Goal: Information Seeking & Learning: Learn about a topic

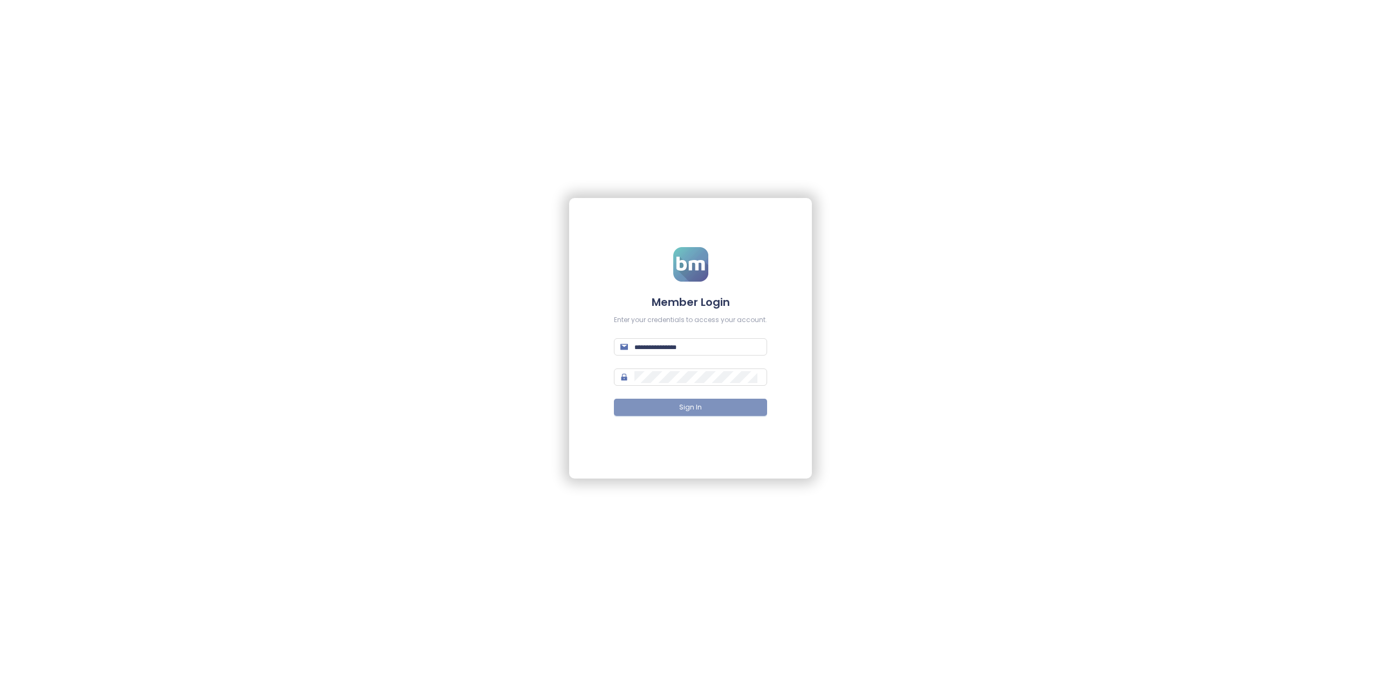
type input "**********"
click at [725, 406] on button "Sign In" at bounding box center [690, 407] width 153 height 17
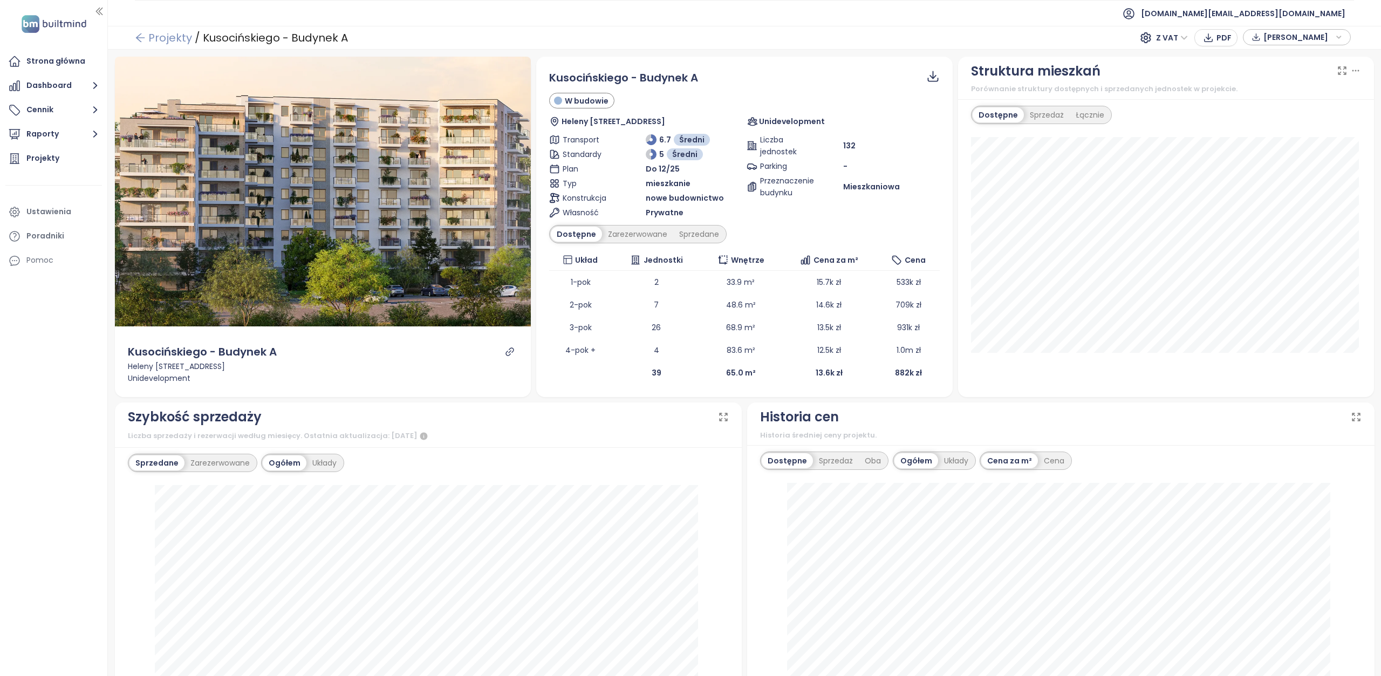
click at [138, 38] on icon "arrow-left" at bounding box center [140, 37] width 11 height 11
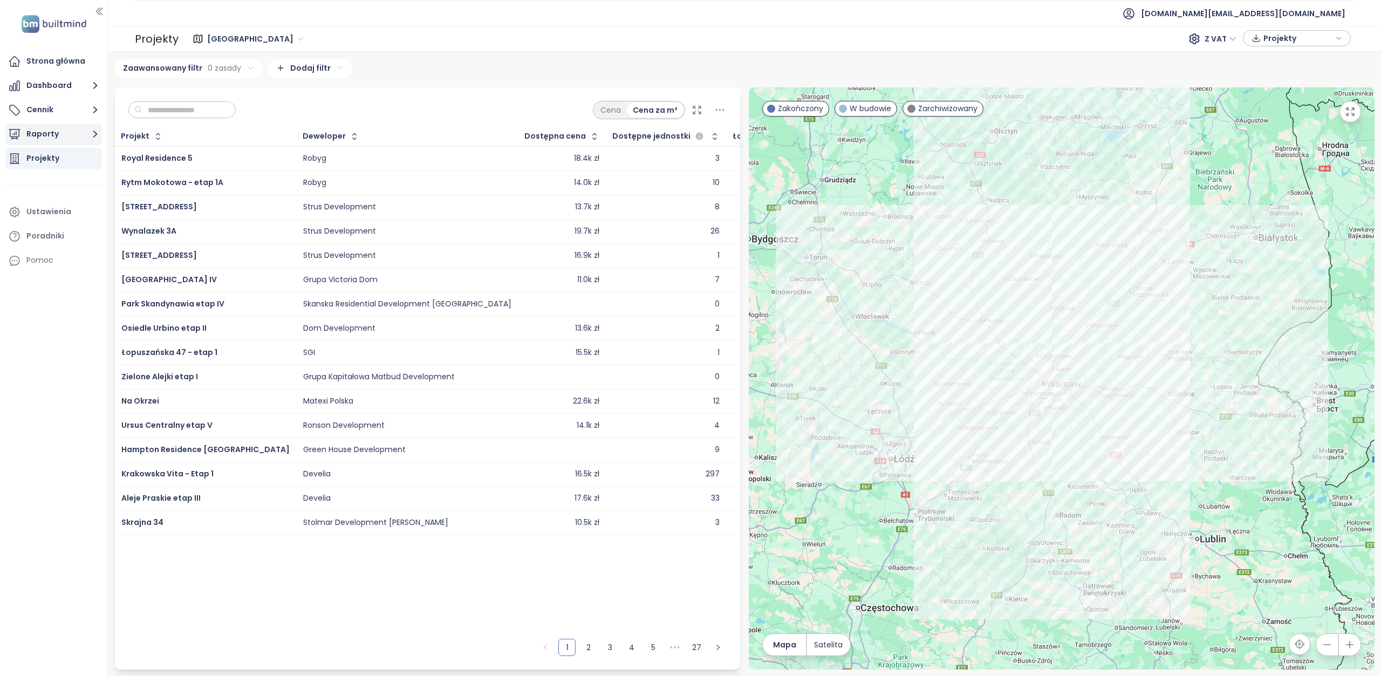
click at [99, 132] on icon "button" at bounding box center [94, 133] width 13 height 13
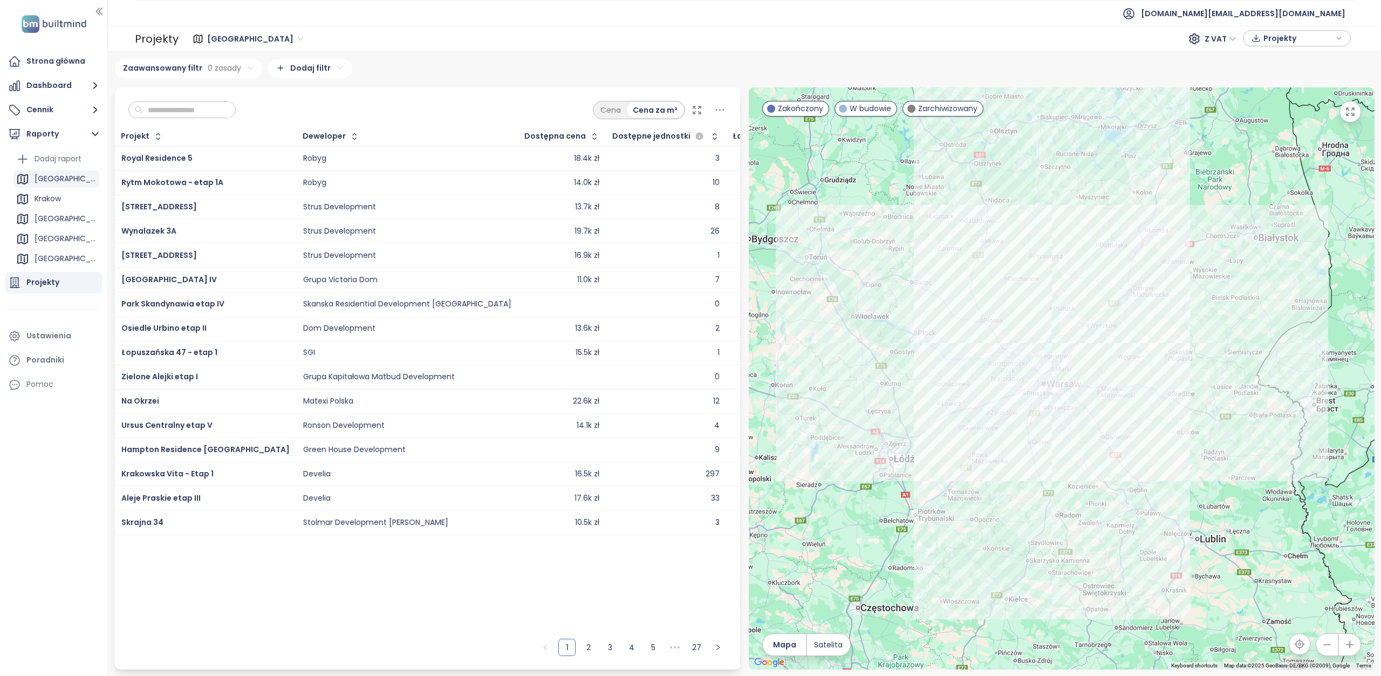
click at [61, 181] on div "Warszawa" at bounding box center [66, 178] width 62 height 13
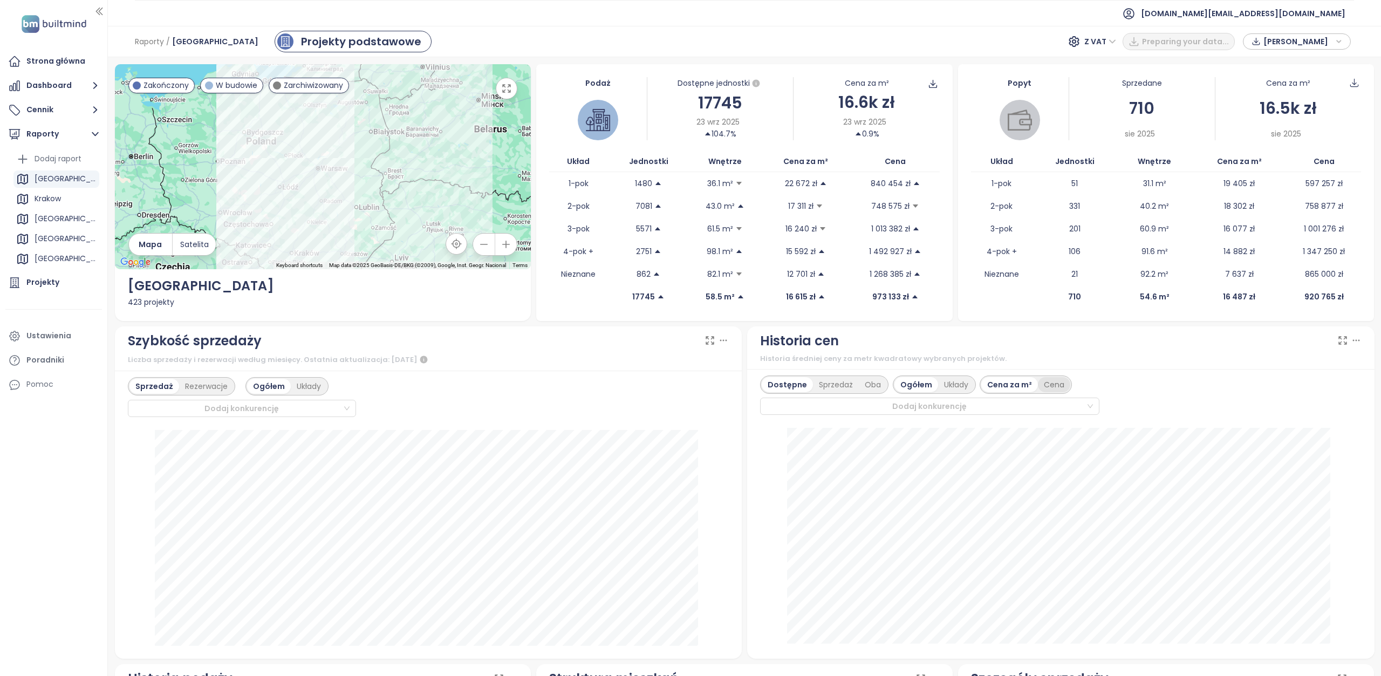
click at [1046, 384] on div "Cena" at bounding box center [1054, 384] width 32 height 15
click at [997, 386] on div "Cena za m²" at bounding box center [1009, 384] width 56 height 15
click at [865, 385] on div "Oba" at bounding box center [873, 384] width 28 height 15
click at [58, 282] on div "Projekty" at bounding box center [53, 283] width 97 height 22
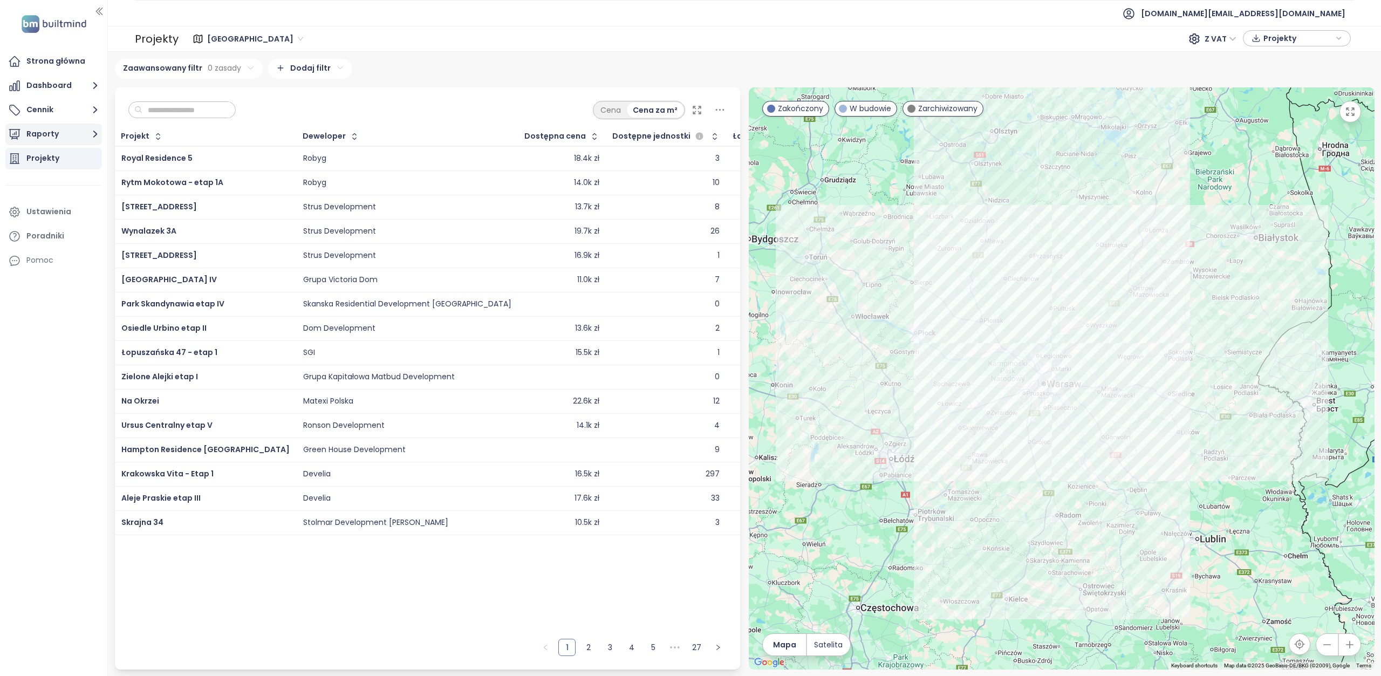
click at [91, 135] on icon "button" at bounding box center [94, 133] width 13 height 13
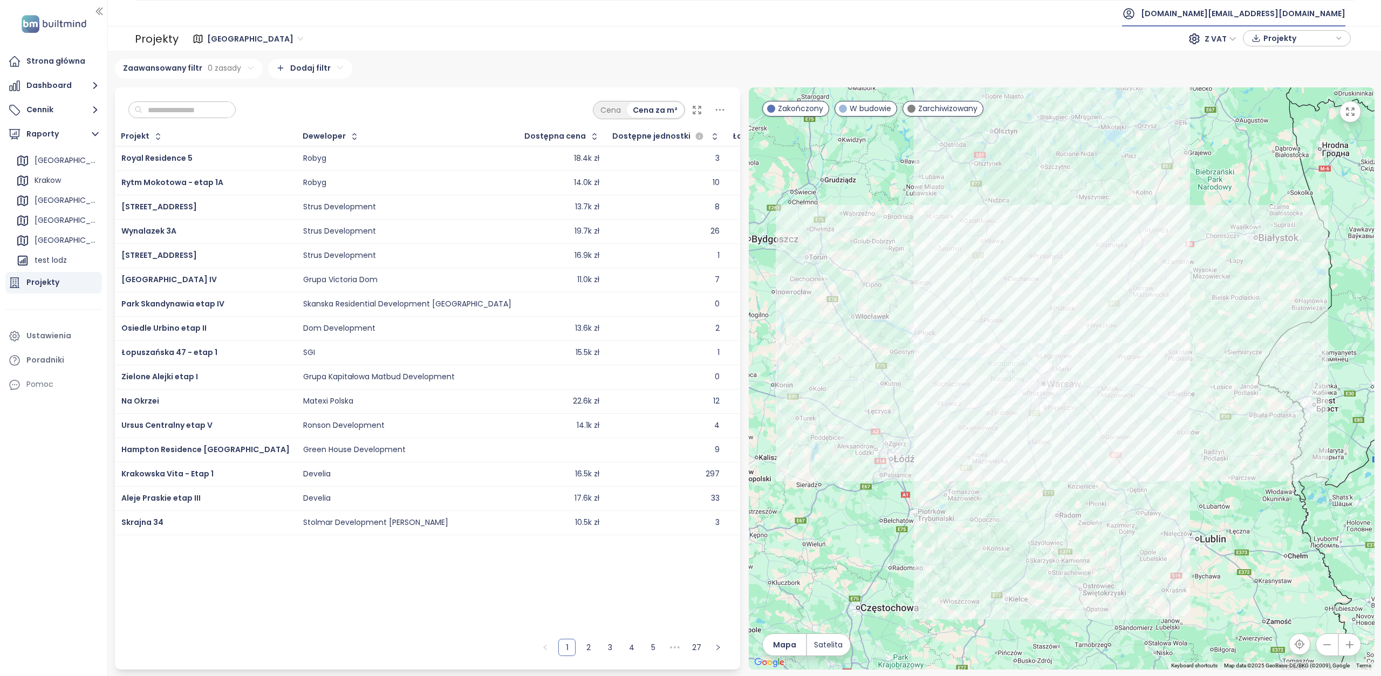
click at [1335, 13] on span "test.pl@builtmind.com" at bounding box center [1243, 14] width 204 height 26
click at [1298, 40] on li "Wyloguj się" at bounding box center [1291, 43] width 103 height 22
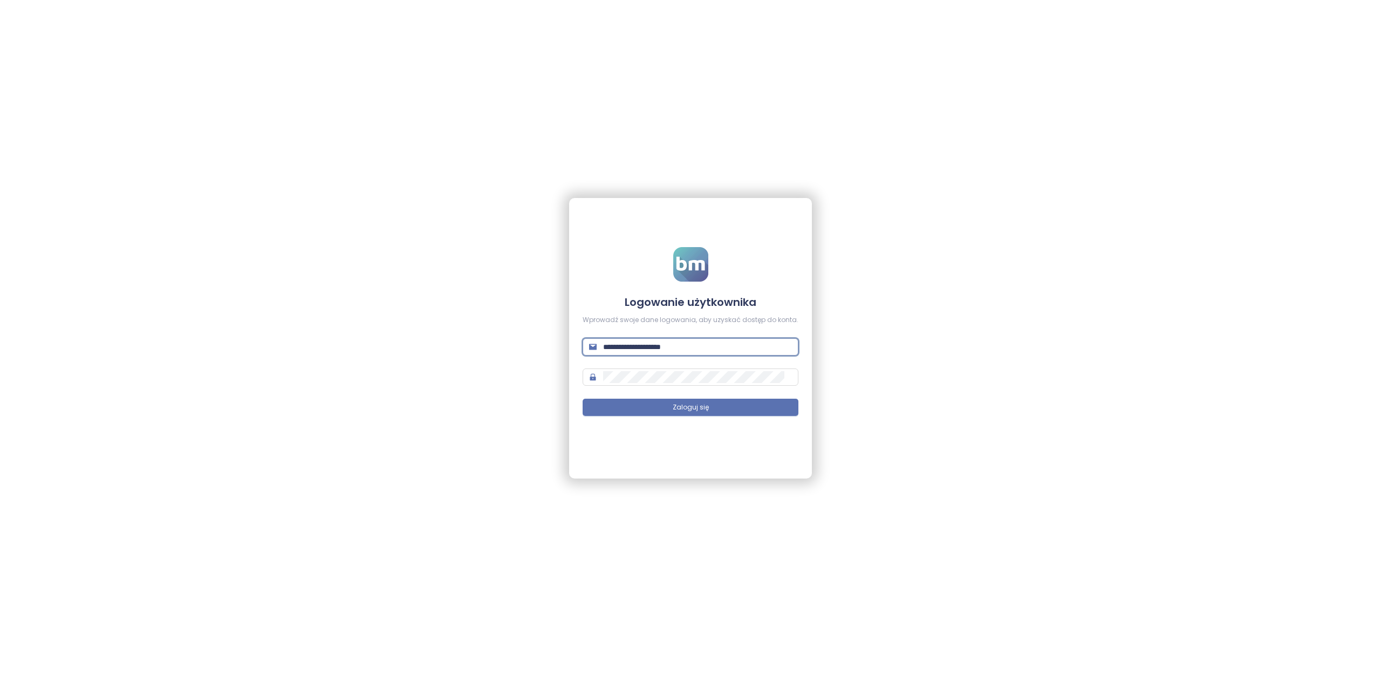
drag, startPoint x: 727, startPoint y: 351, endPoint x: 589, endPoint y: 351, distance: 138.1
click at [589, 351] on span "**********" at bounding box center [690, 346] width 216 height 17
paste input "text"
click at [696, 350] on input "**********" at bounding box center [697, 347] width 189 height 12
click at [704, 348] on input "**********" at bounding box center [697, 347] width 189 height 12
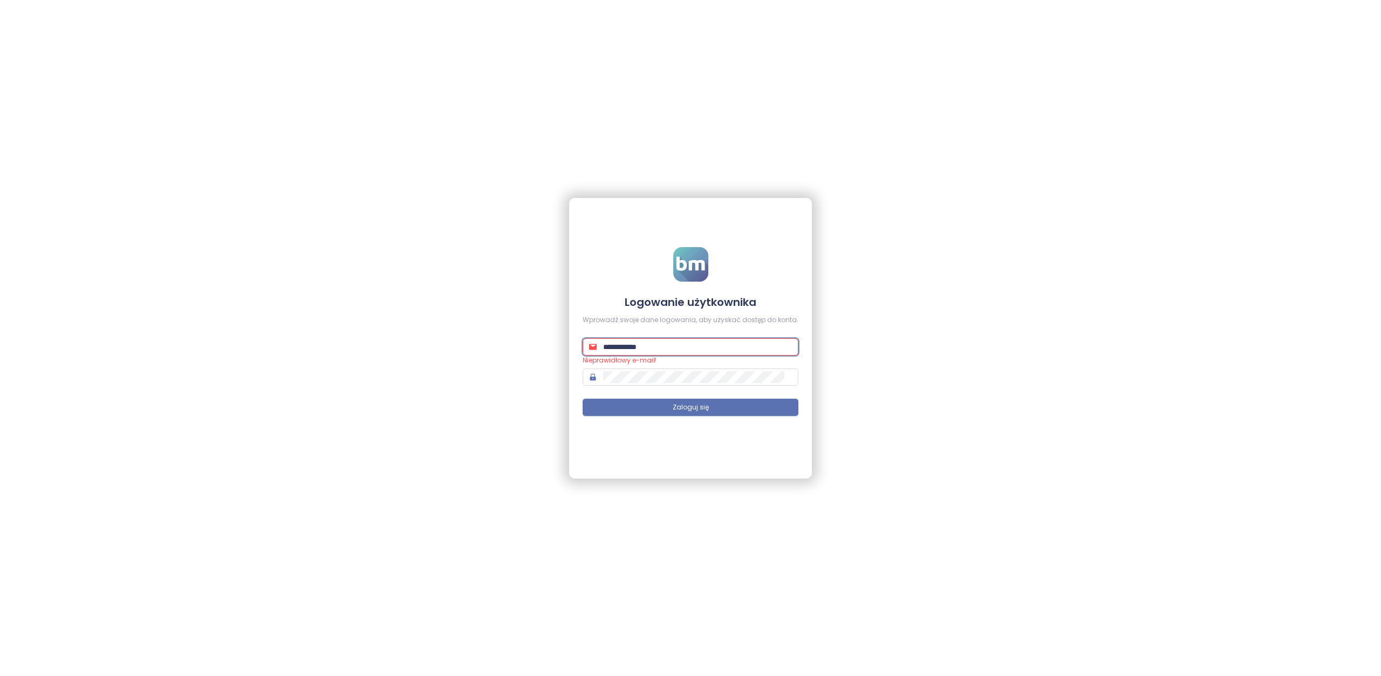
click at [885, 365] on div "**********" at bounding box center [690, 338] width 1381 height 676
click at [684, 347] on input "**********" at bounding box center [697, 347] width 189 height 12
type input "**********"
click at [958, 386] on div "**********" at bounding box center [690, 338] width 1381 height 676
drag, startPoint x: 705, startPoint y: 348, endPoint x: 564, endPoint y: 351, distance: 140.8
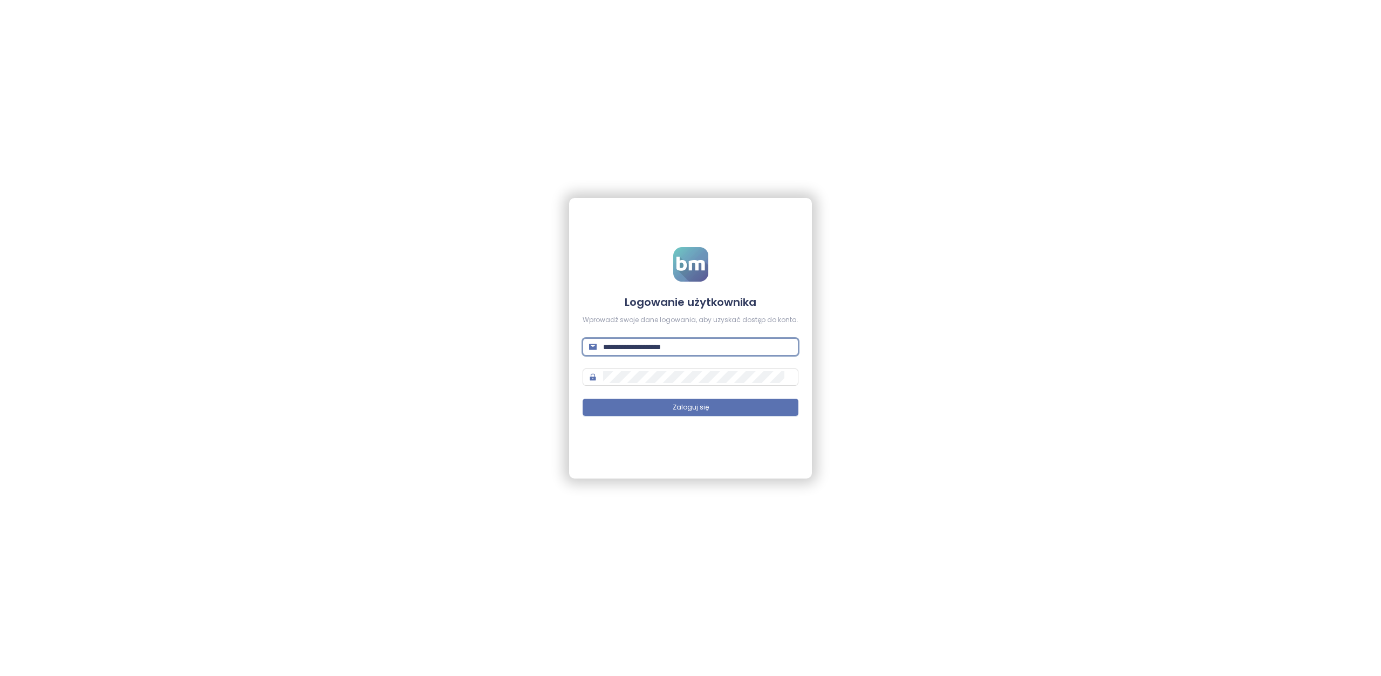
click at [564, 351] on div "**********" at bounding box center [690, 338] width 1381 height 676
type input "**********"
click at [669, 404] on button "Zaloguj się" at bounding box center [690, 407] width 216 height 17
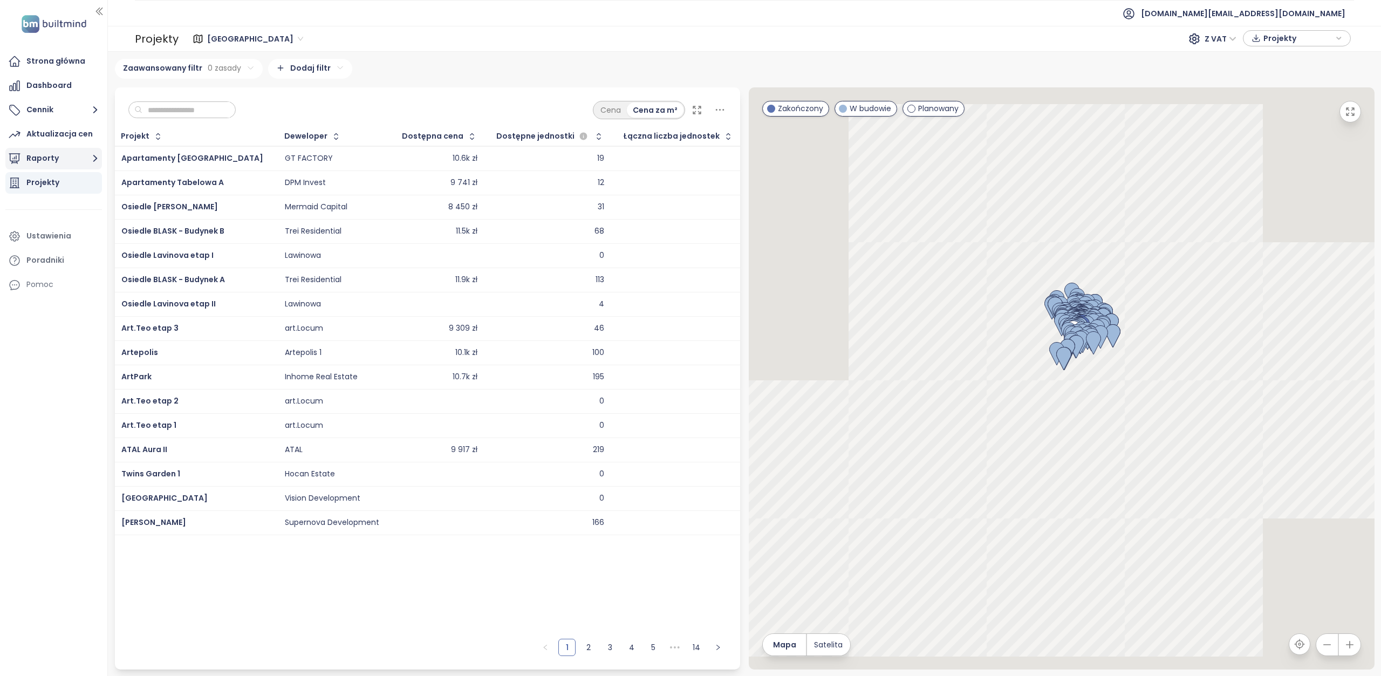
click at [92, 157] on icon "button" at bounding box center [94, 158] width 13 height 13
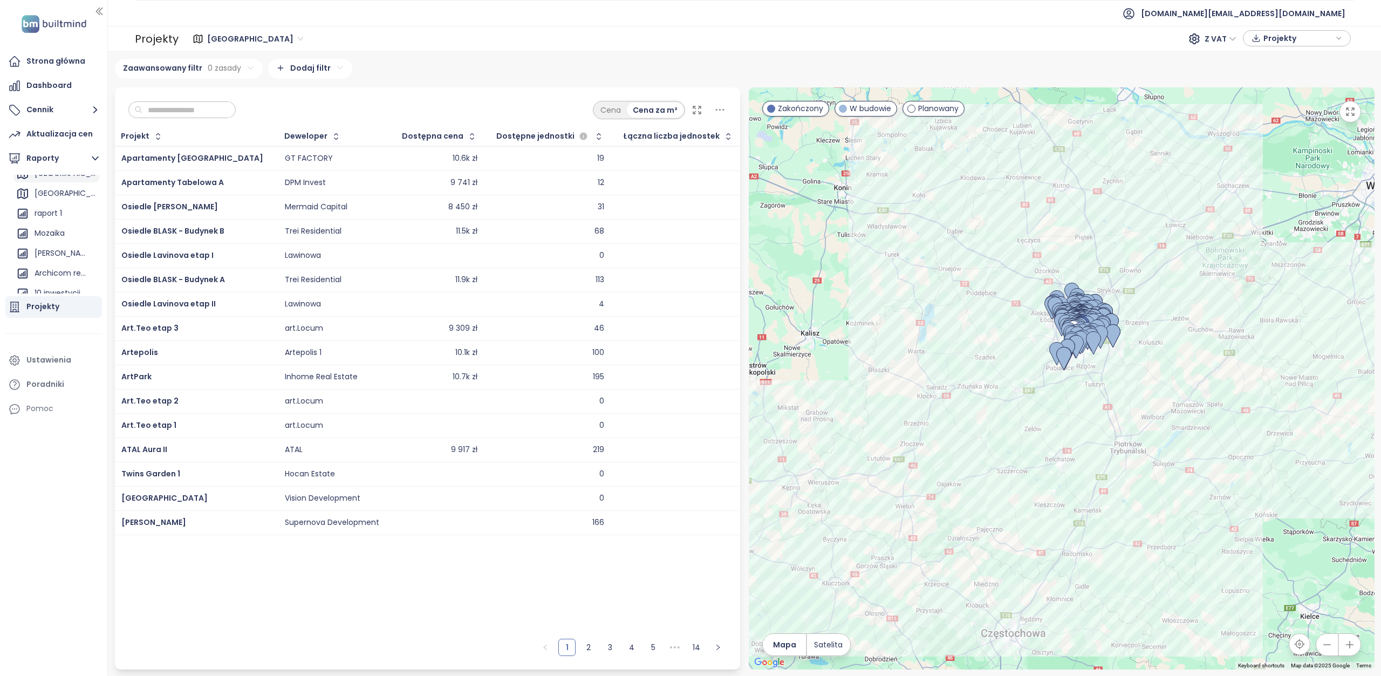
scroll to position [78, 0]
click at [58, 265] on div "Archicom report" at bounding box center [60, 264] width 51 height 13
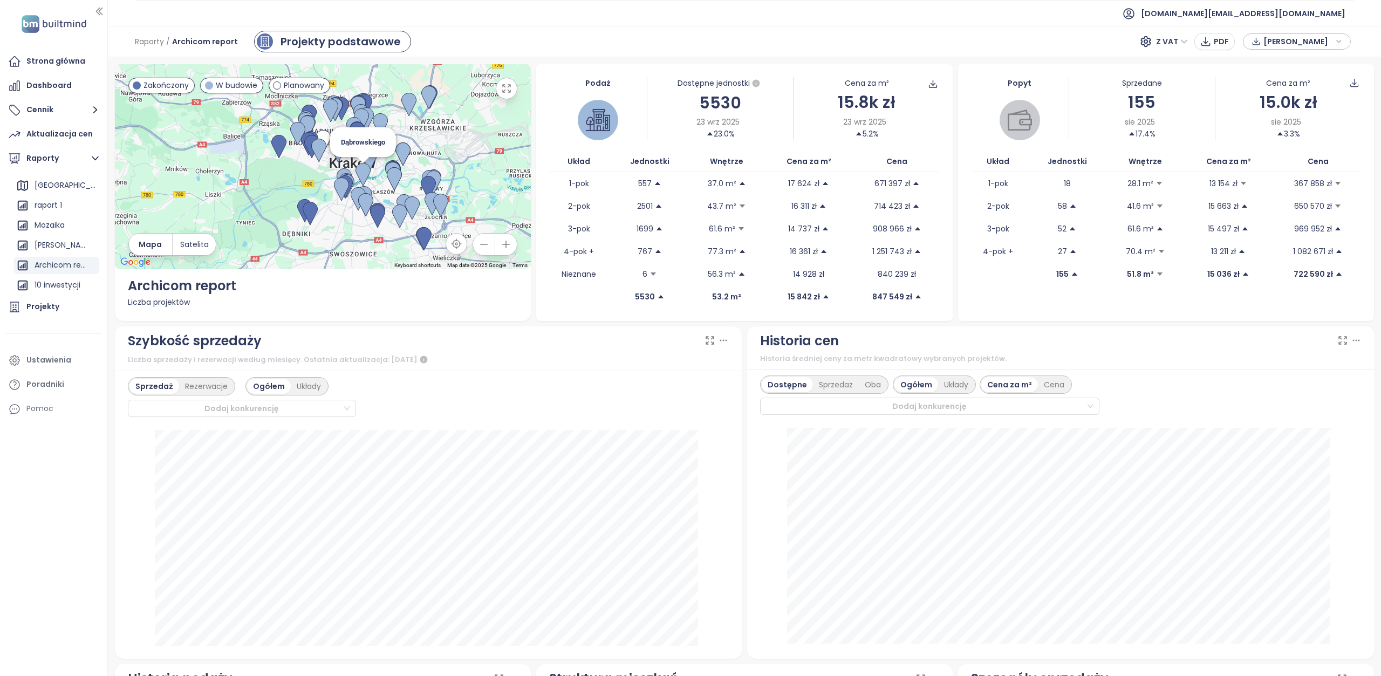
drag, startPoint x: 361, startPoint y: 135, endPoint x: 370, endPoint y: 176, distance: 41.4
click at [370, 176] on img at bounding box center [363, 175] width 24 height 32
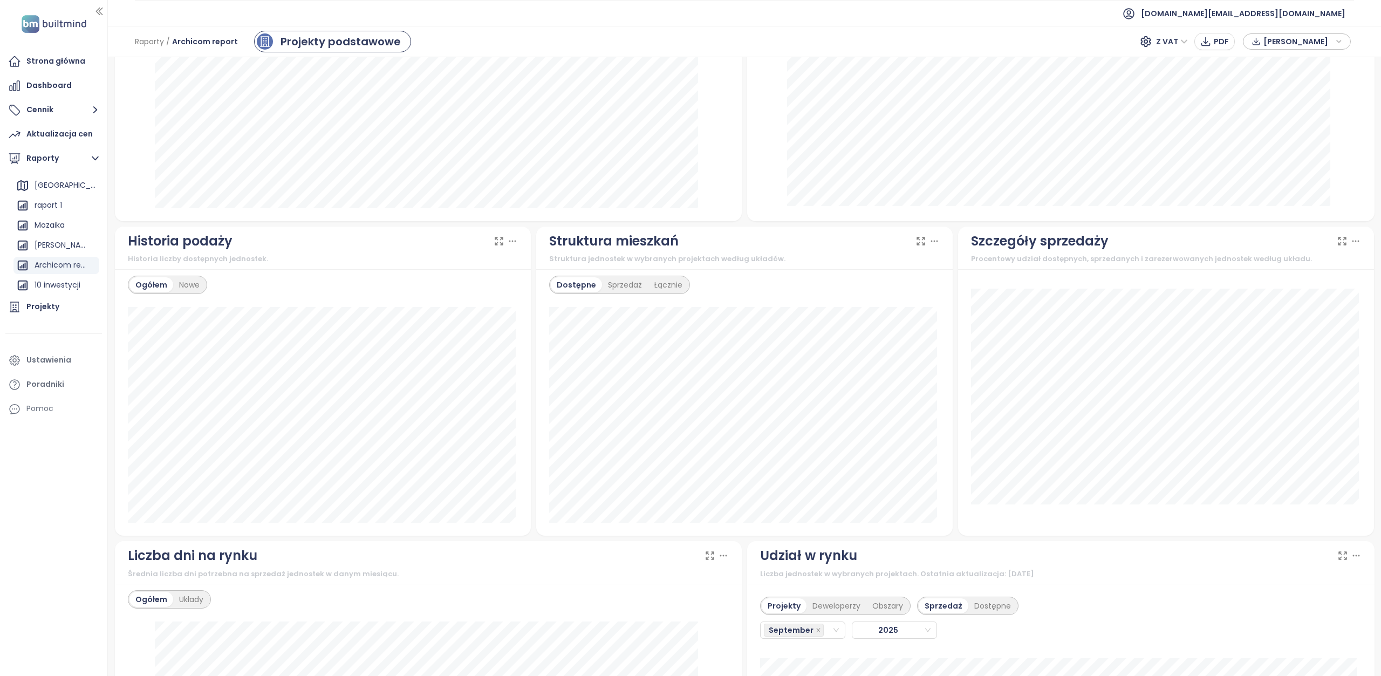
scroll to position [435, 0]
click at [195, 287] on div "Nowe" at bounding box center [189, 287] width 32 height 15
click at [148, 289] on div "Ogółem" at bounding box center [150, 287] width 43 height 15
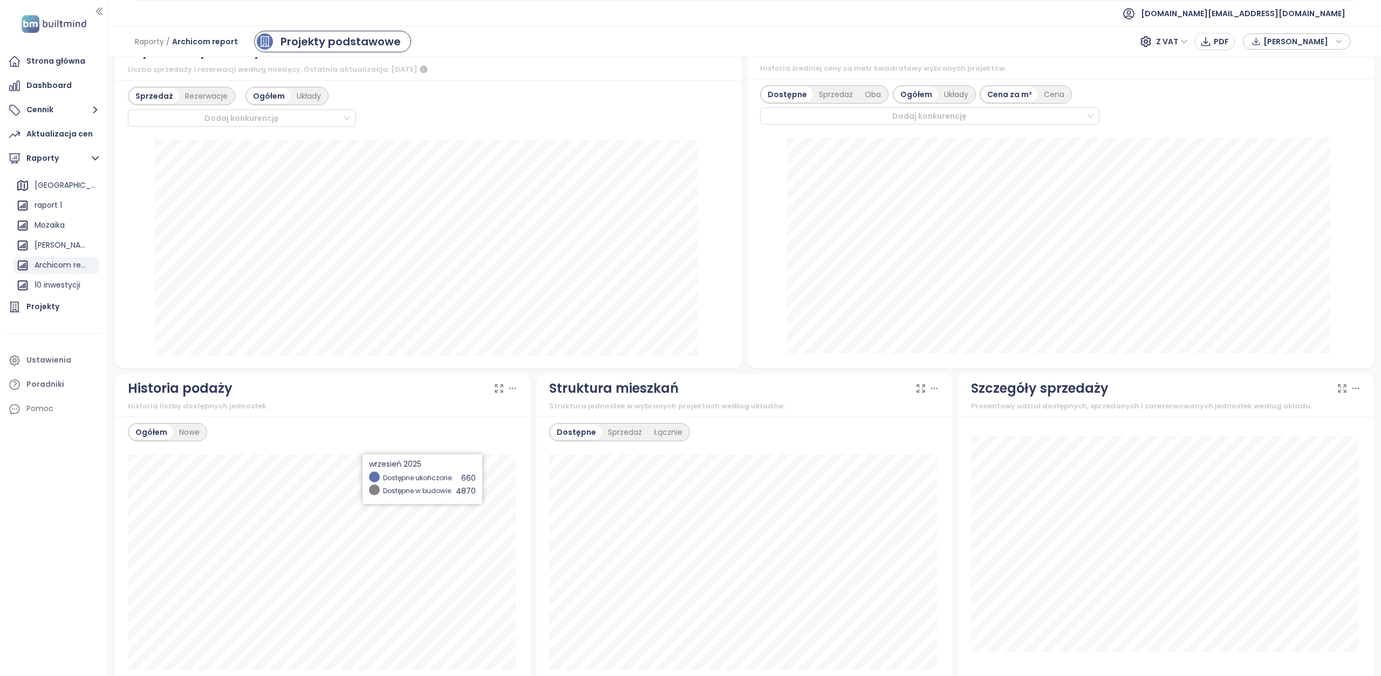
scroll to position [273, 0]
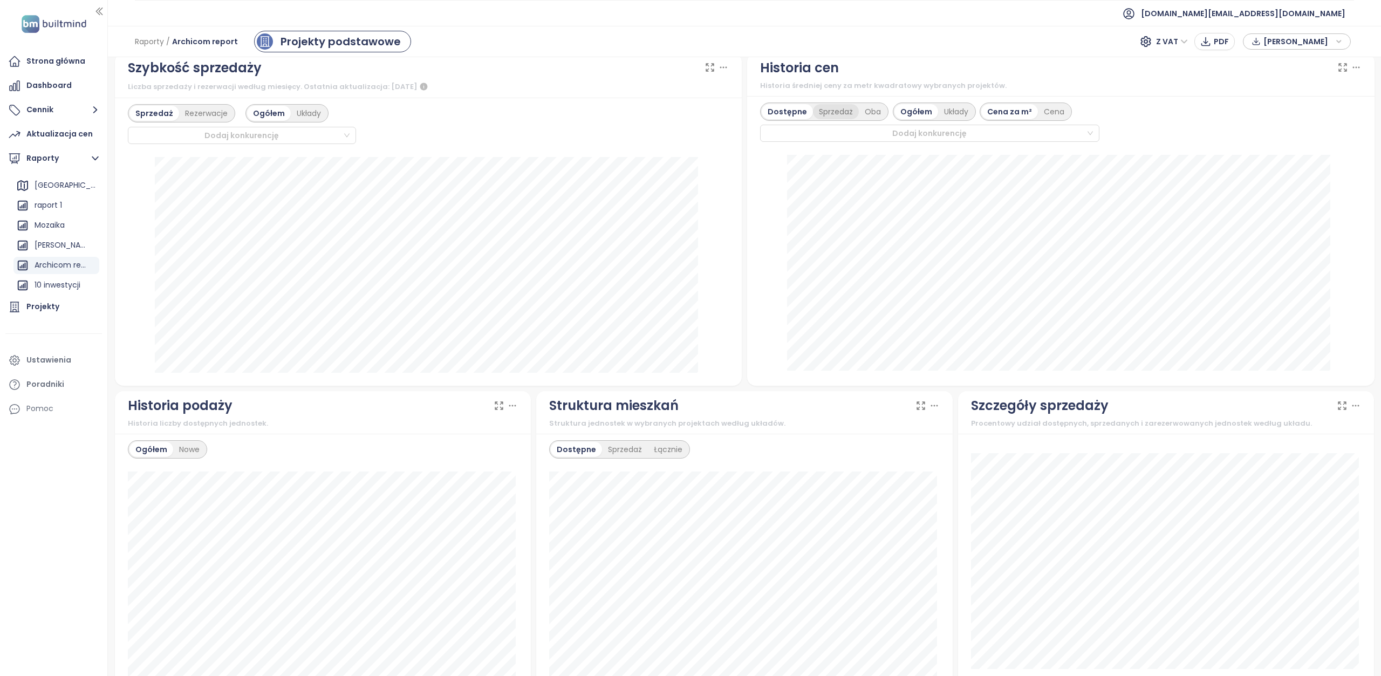
click at [841, 111] on div "Sprzedaż" at bounding box center [836, 111] width 46 height 15
click at [863, 112] on div "Oba" at bounding box center [874, 111] width 28 height 15
click at [784, 113] on div "Dostępne" at bounding box center [785, 111] width 49 height 15
click at [345, 133] on div "Dodaj konkurencję" at bounding box center [242, 135] width 228 height 17
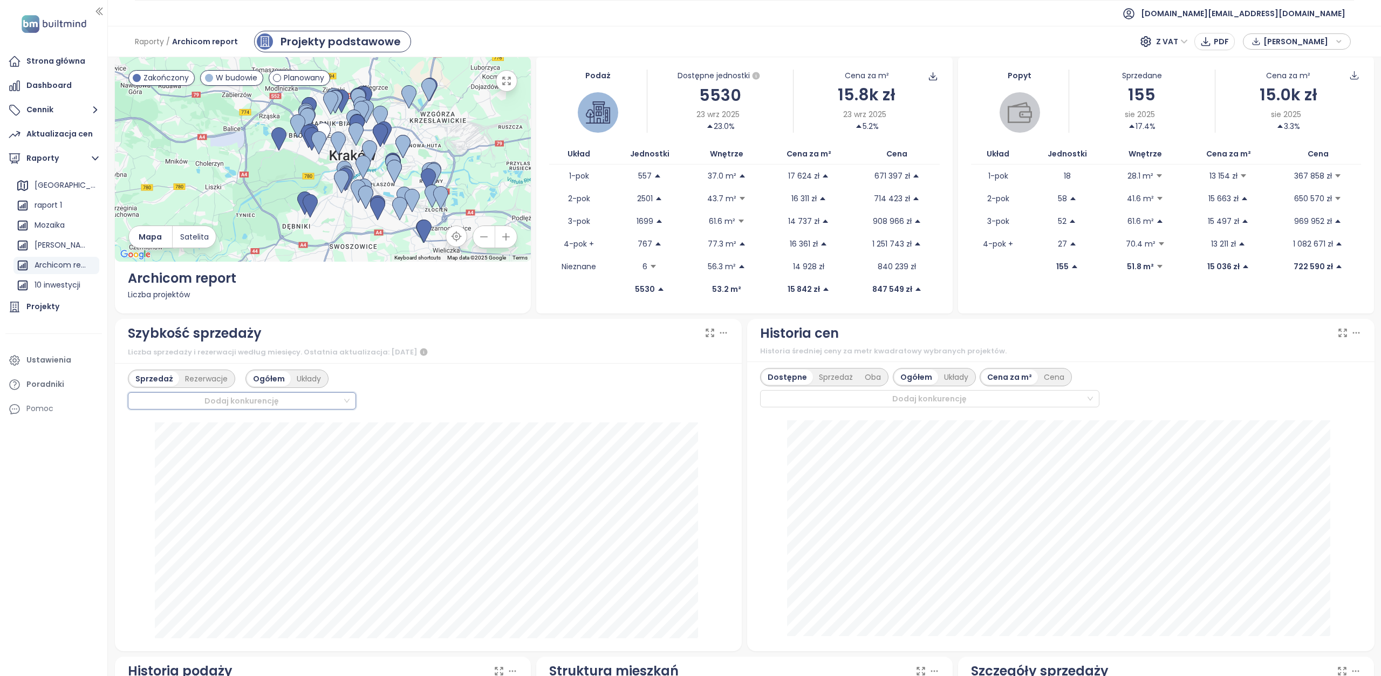
scroll to position [0, 0]
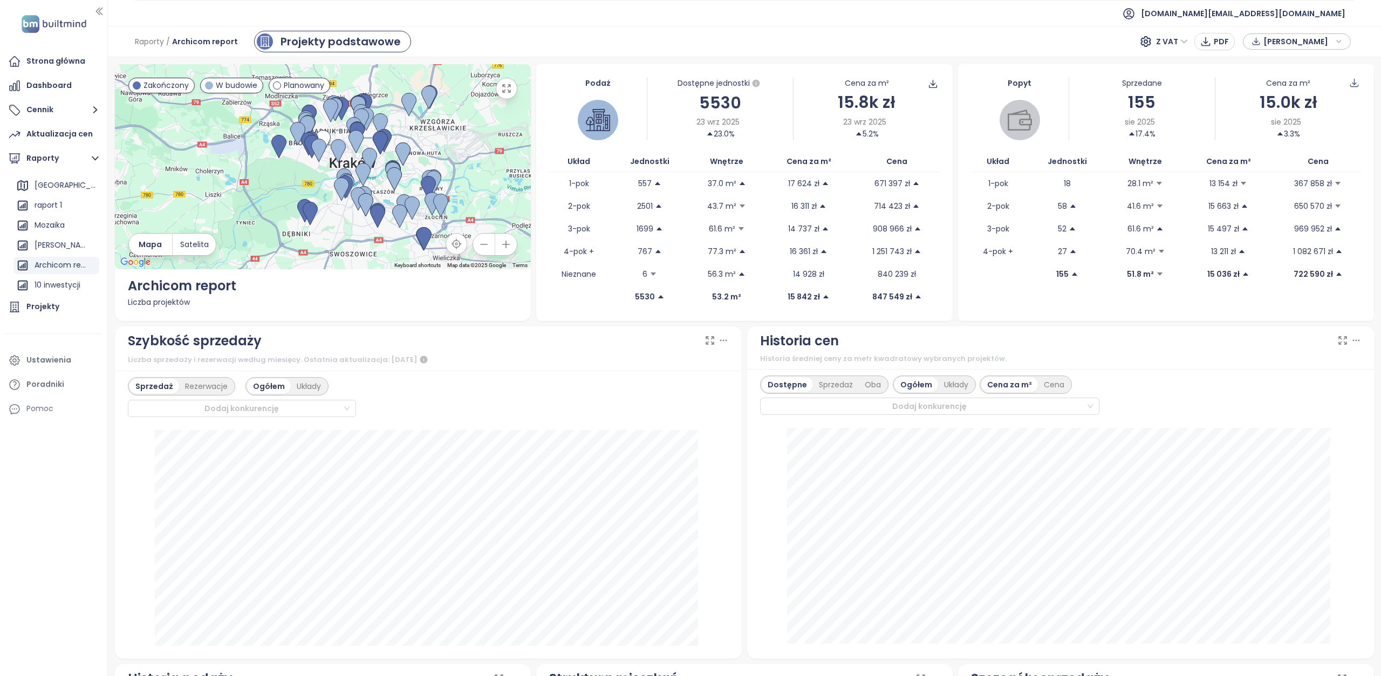
click at [303, 84] on span "Planowany" at bounding box center [304, 85] width 40 height 12
click at [216, 85] on span "W budowie" at bounding box center [237, 85] width 42 height 12
click at [222, 87] on span "W budowie" at bounding box center [237, 85] width 42 height 12
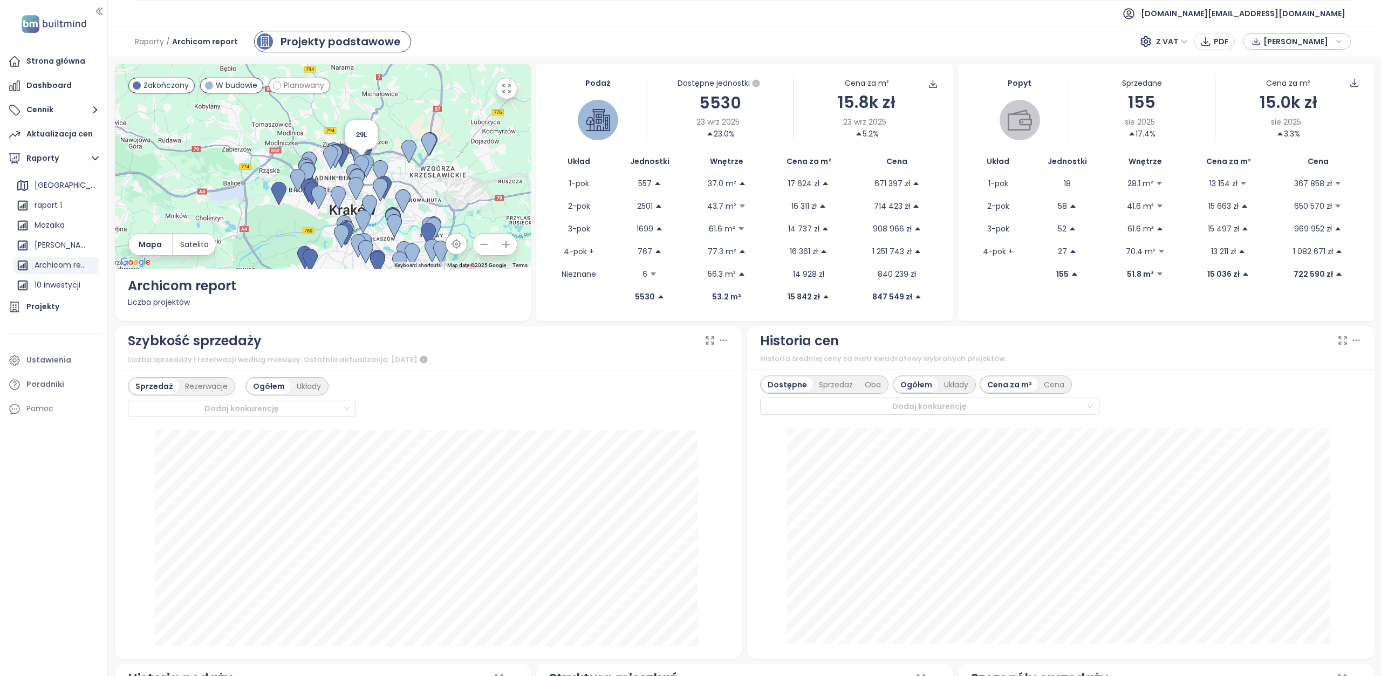
click at [366, 159] on img at bounding box center [361, 167] width 24 height 32
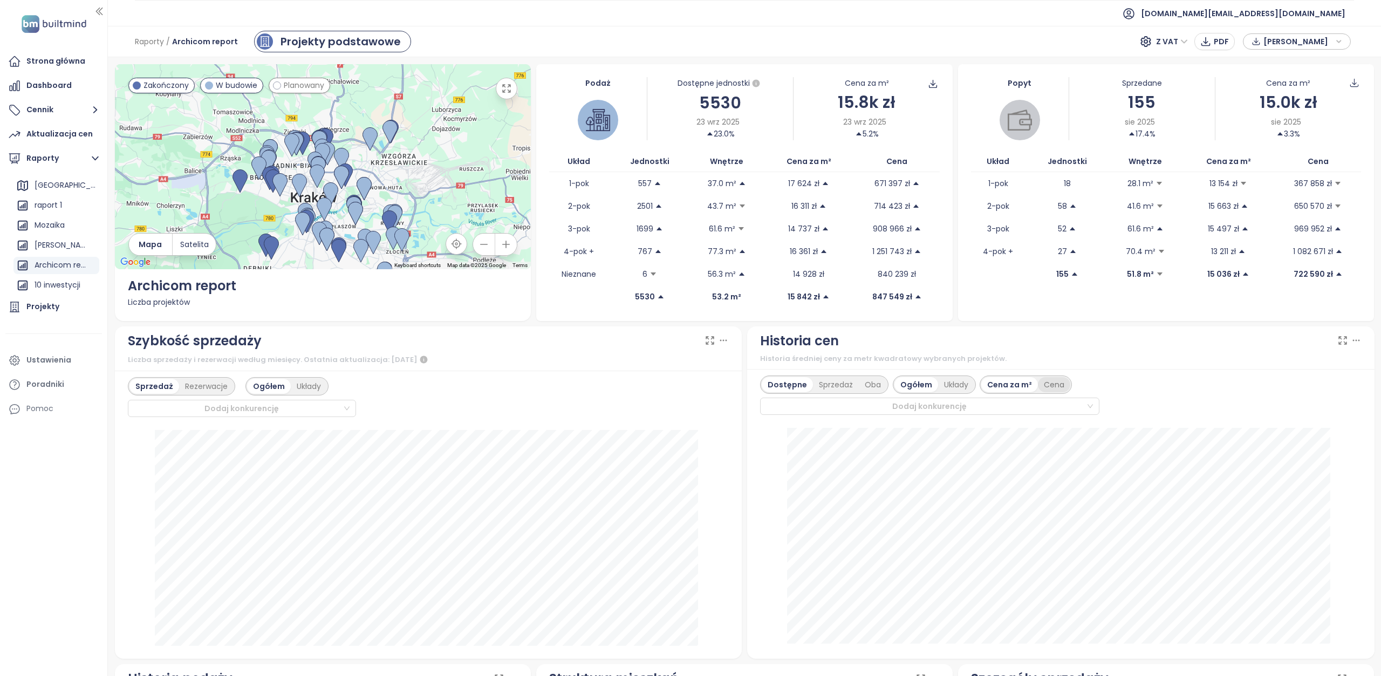
click at [1055, 382] on div "Cena" at bounding box center [1054, 384] width 32 height 15
click at [1183, 39] on span "Z VAT" at bounding box center [1172, 41] width 32 height 16
click at [1220, 40] on span "PDF" at bounding box center [1220, 42] width 15 height 12
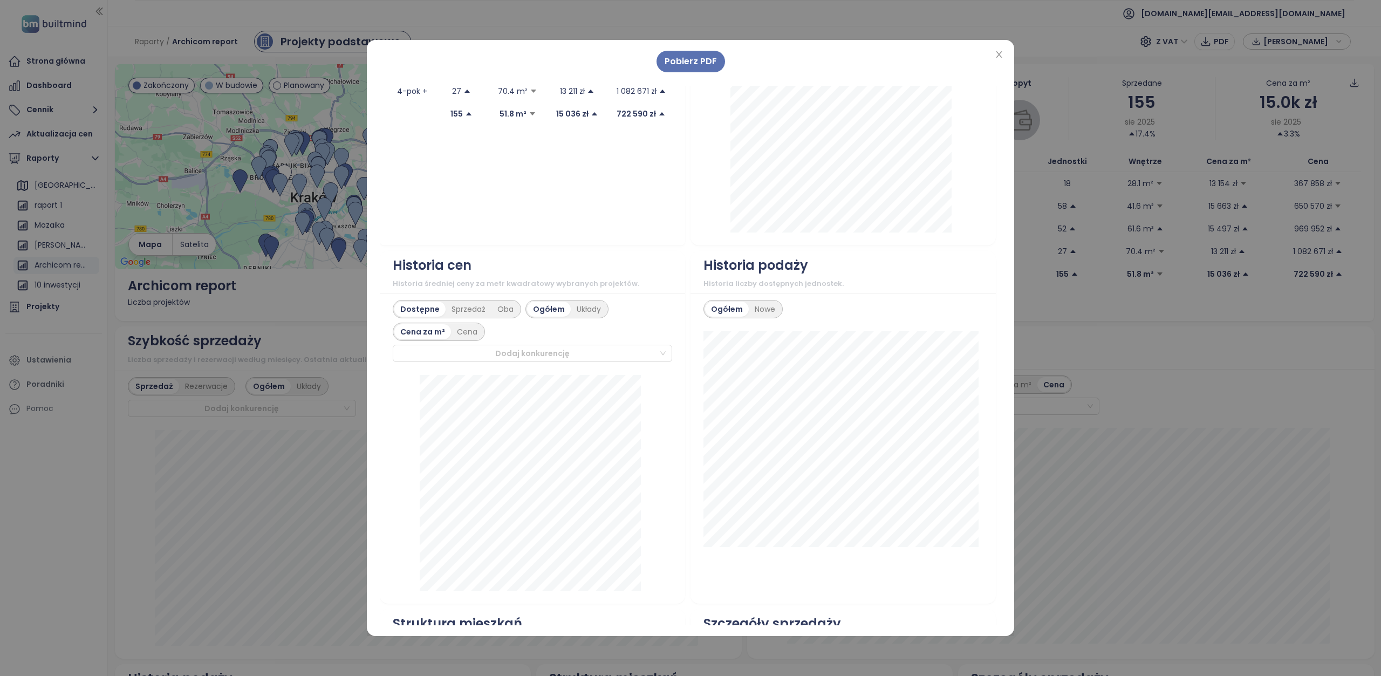
scroll to position [485, 0]
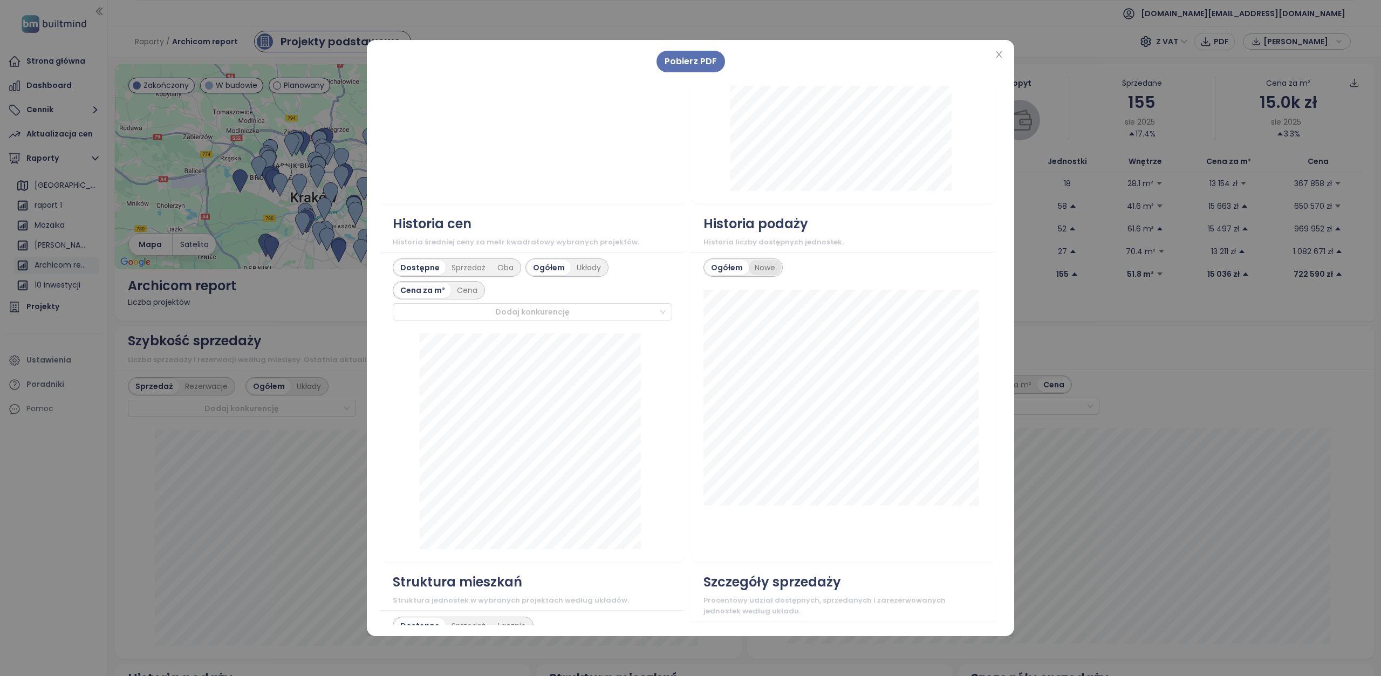
click at [756, 267] on div "Nowe" at bounding box center [765, 267] width 32 height 15
click at [722, 271] on div "Ogółem" at bounding box center [726, 267] width 43 height 15
click at [465, 264] on div "Sprzedaż" at bounding box center [468, 267] width 46 height 15
click at [426, 263] on div "Dostępne" at bounding box center [418, 267] width 49 height 15
click at [659, 311] on div "Dodaj konkurencję" at bounding box center [532, 311] width 279 height 17
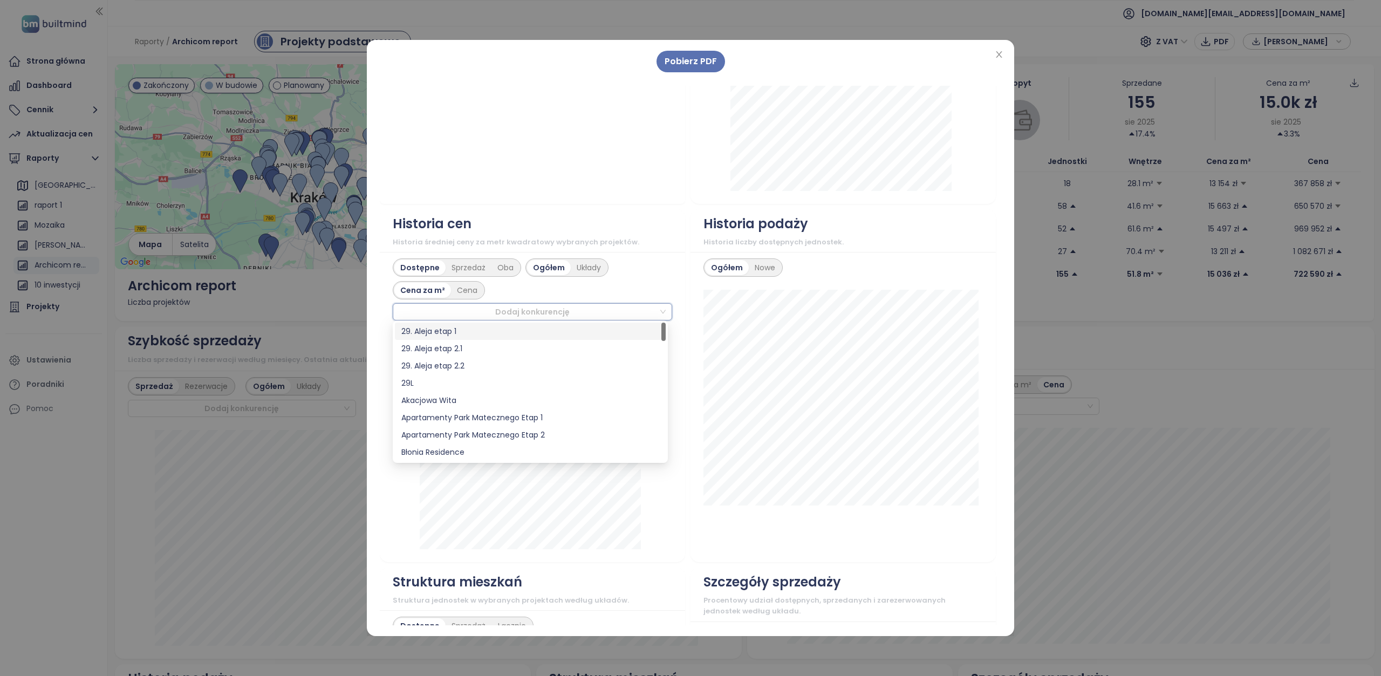
click at [659, 311] on div "Dodaj konkurencję" at bounding box center [532, 311] width 279 height 17
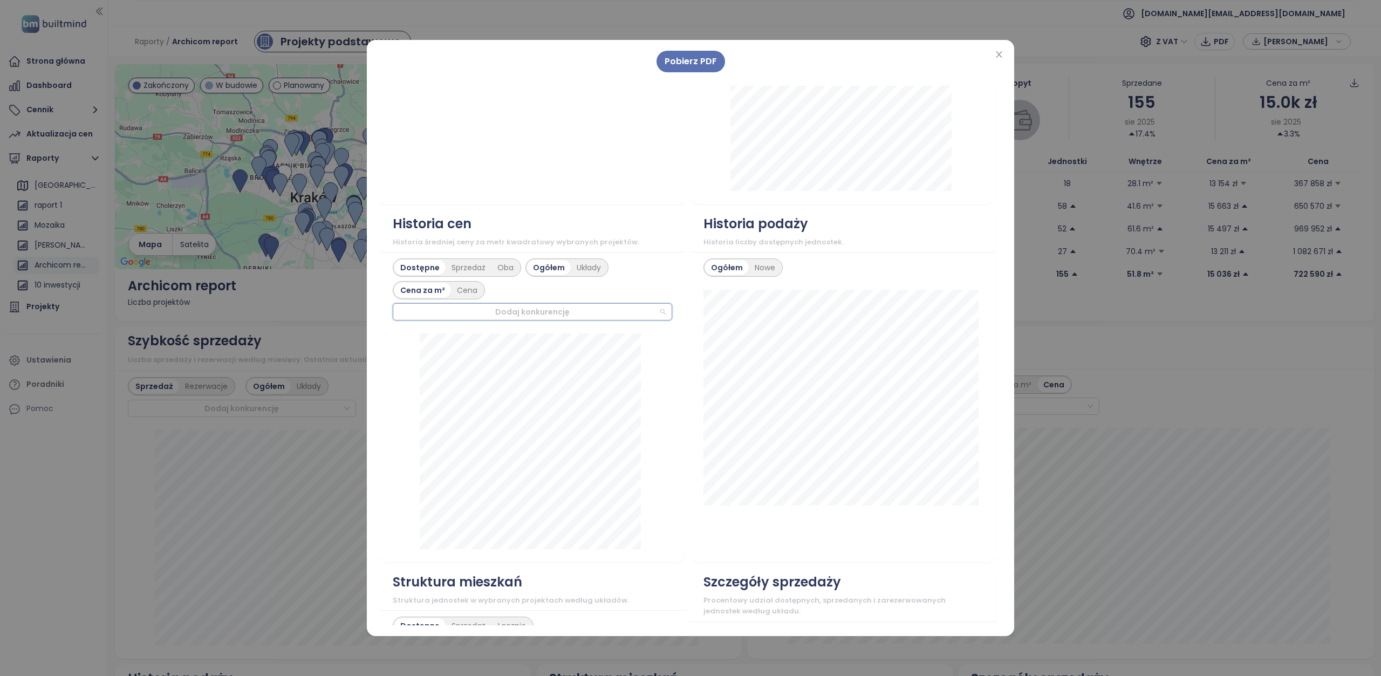
click at [659, 311] on div "Dodaj konkurencję" at bounding box center [532, 311] width 279 height 17
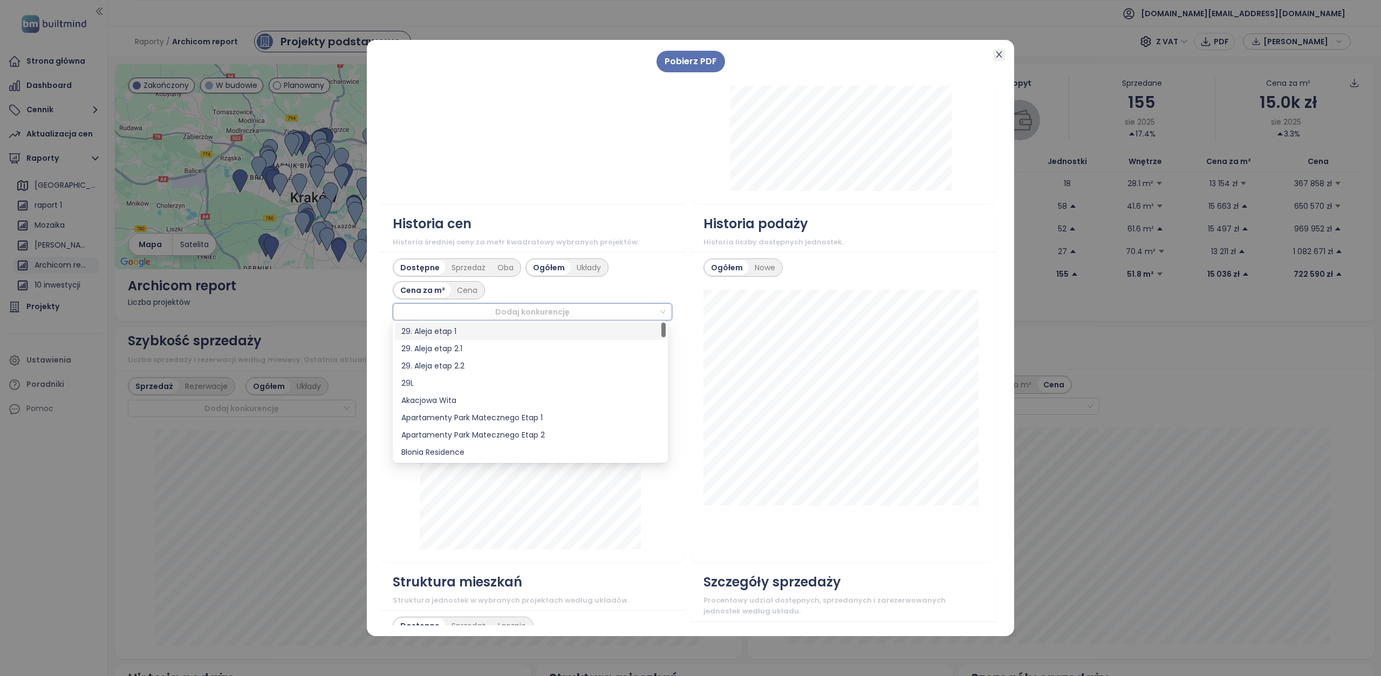
click at [999, 56] on icon "close" at bounding box center [998, 54] width 9 height 9
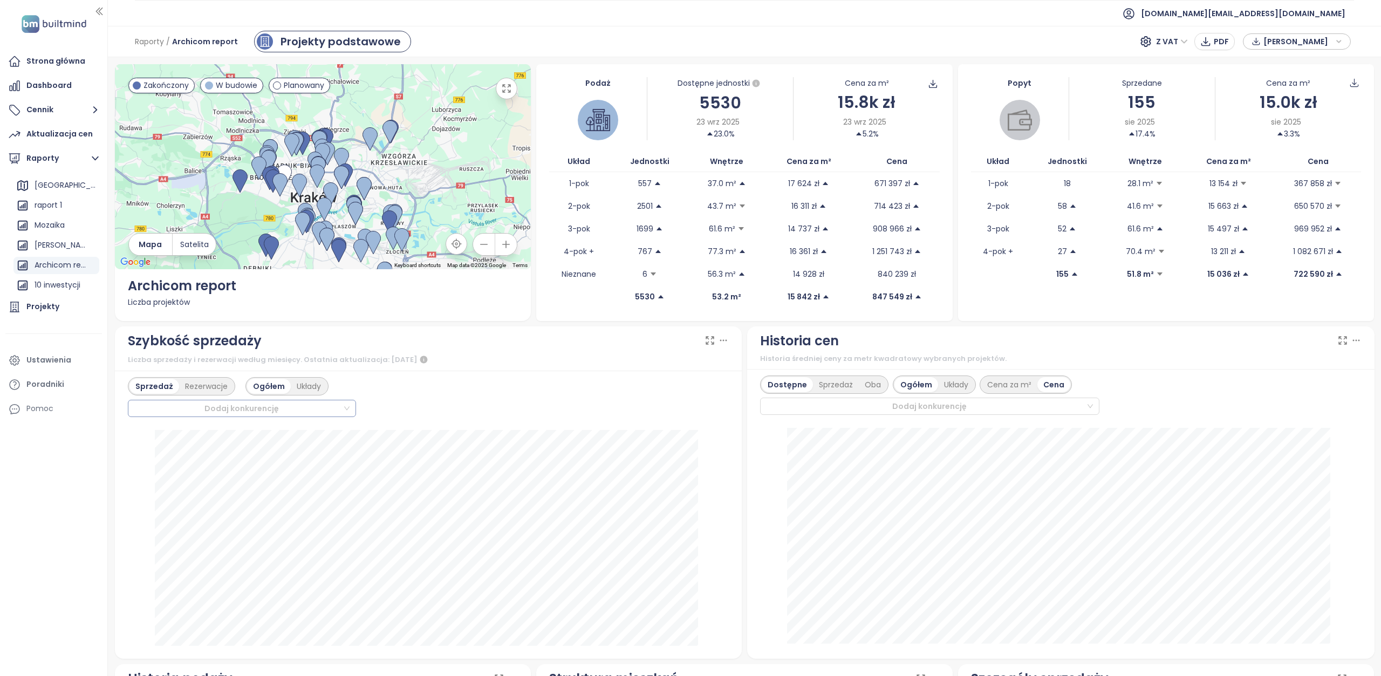
click at [344, 411] on div "Dodaj konkurencję" at bounding box center [242, 408] width 228 height 17
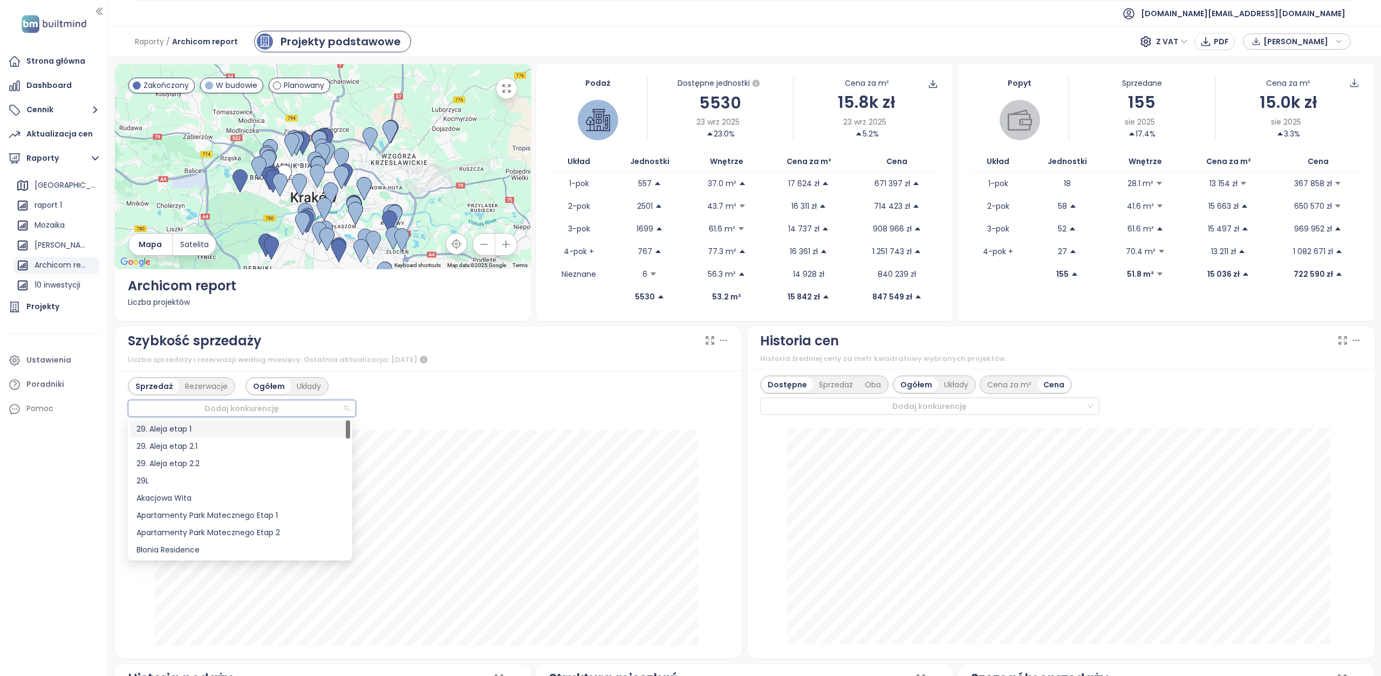
click at [267, 435] on div "29. Aleja etap 1" at bounding box center [240, 428] width 220 height 17
click at [263, 451] on div "29. Aleja etap 2.1" at bounding box center [239, 446] width 207 height 12
click at [210, 448] on div "29. Aleja etap 2.1" at bounding box center [239, 446] width 207 height 12
click at [186, 465] on div "29. Aleja etap 2.2" at bounding box center [239, 463] width 207 height 12
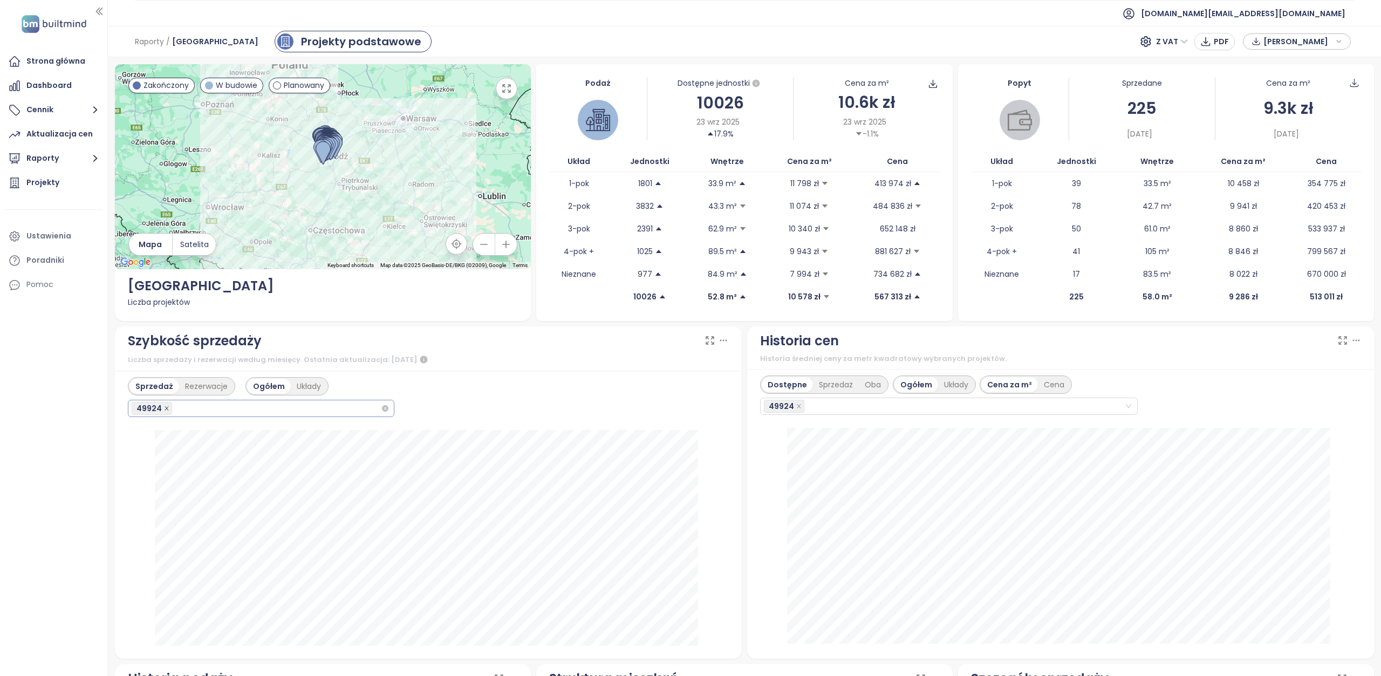
click at [164, 410] on icon "close" at bounding box center [166, 408] width 5 height 5
click at [87, 158] on button "Raporty" at bounding box center [53, 159] width 97 height 22
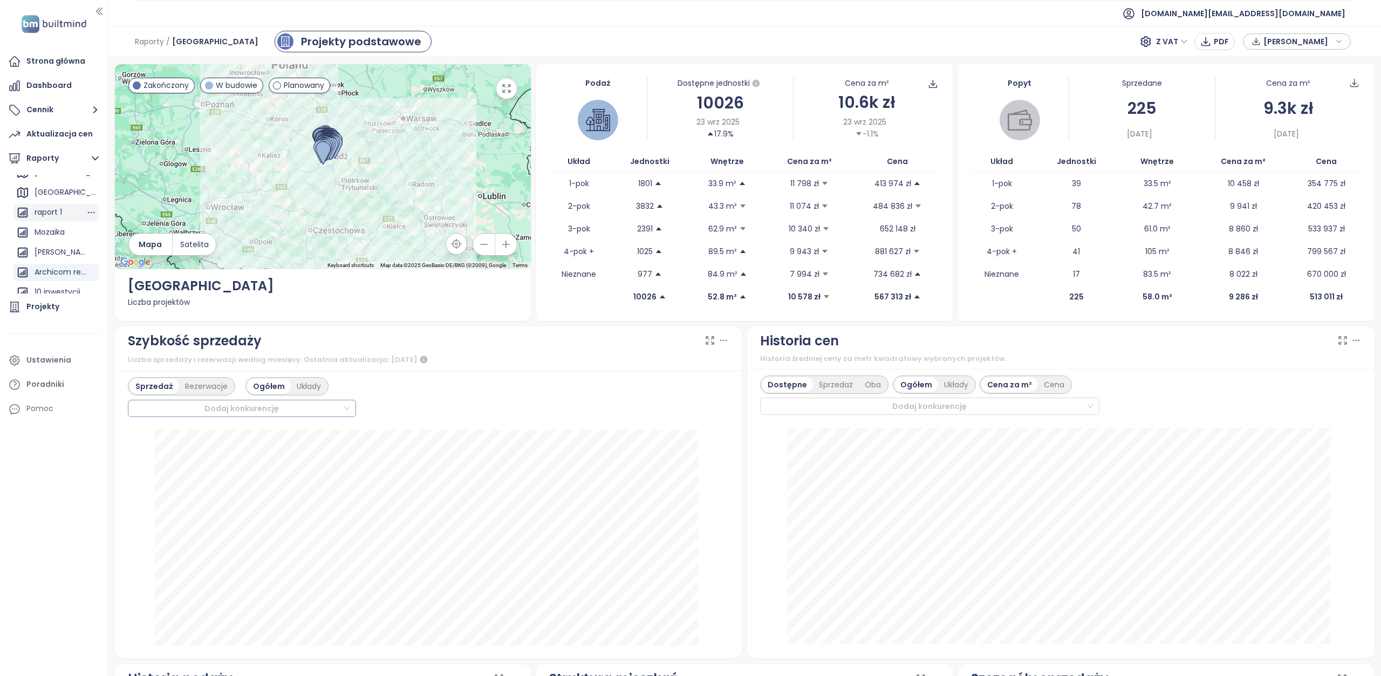
scroll to position [78, 0]
click at [58, 263] on div "Archicom report" at bounding box center [60, 264] width 51 height 13
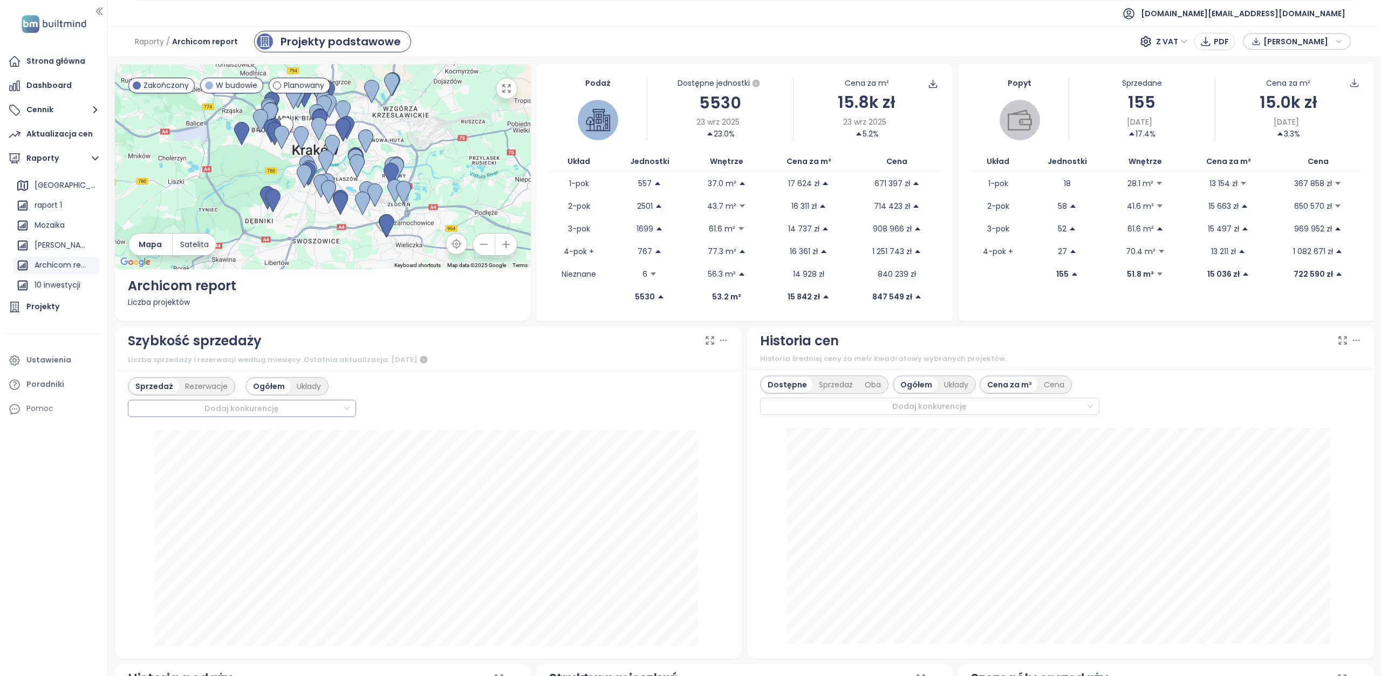
drag, startPoint x: 359, startPoint y: 400, endPoint x: 340, endPoint y: 406, distance: 19.6
click at [354, 402] on div "Sprzedaż Rezerwacje Ogółem Układy Dodaj konkurencję" at bounding box center [428, 397] width 601 height 40
click at [335, 407] on div at bounding box center [237, 408] width 211 height 13
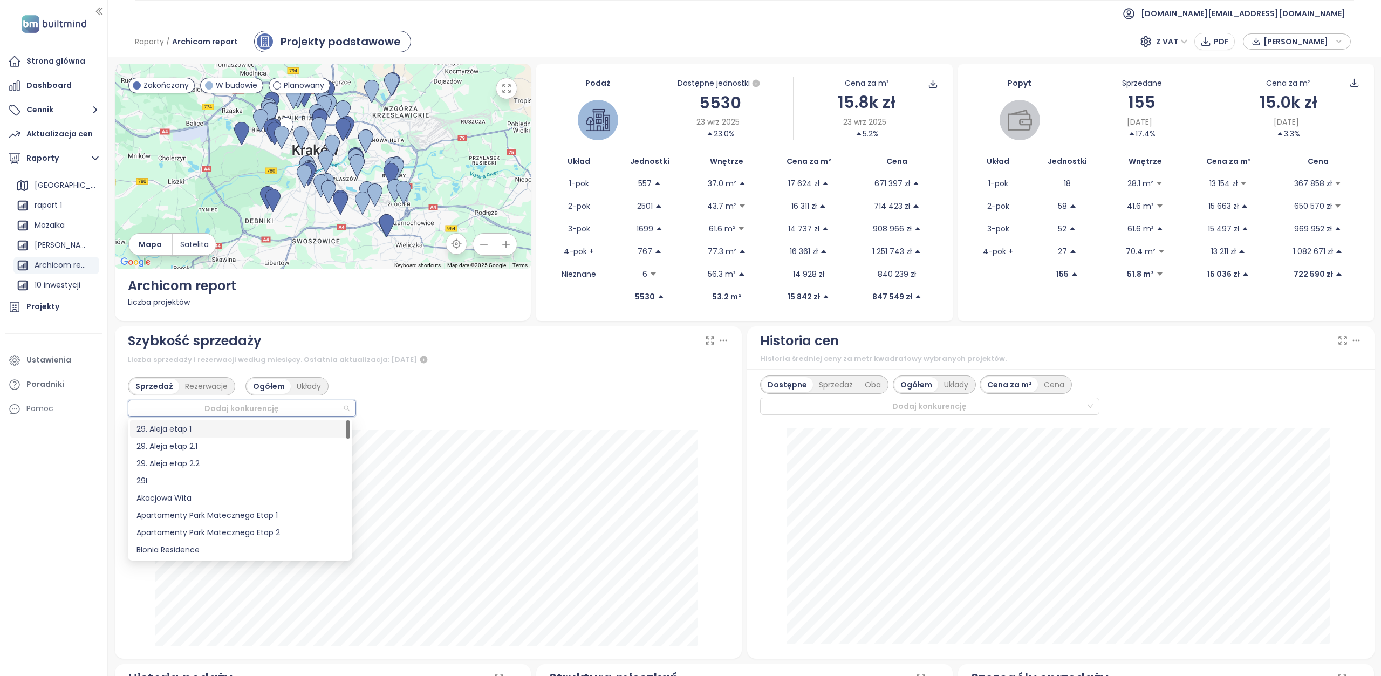
click at [283, 428] on div "29. Aleja etap 1" at bounding box center [239, 429] width 207 height 12
click at [265, 447] on div "29. Aleja etap 2.1" at bounding box center [239, 446] width 207 height 12
click at [252, 463] on div "29. Aleja etap 2.2" at bounding box center [239, 463] width 207 height 12
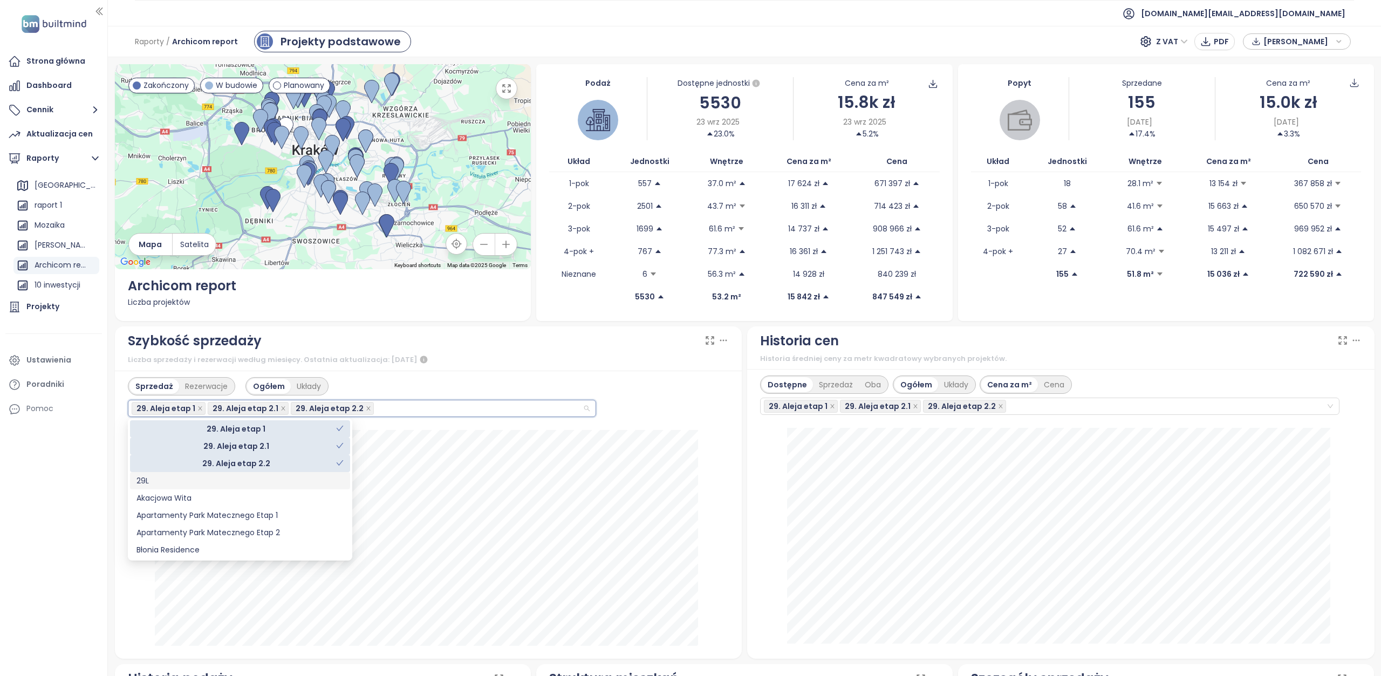
click at [279, 483] on div "29L" at bounding box center [239, 481] width 207 height 12
click at [341, 427] on icon "check" at bounding box center [339, 427] width 7 height 5
click at [340, 442] on icon "check" at bounding box center [340, 446] width 8 height 8
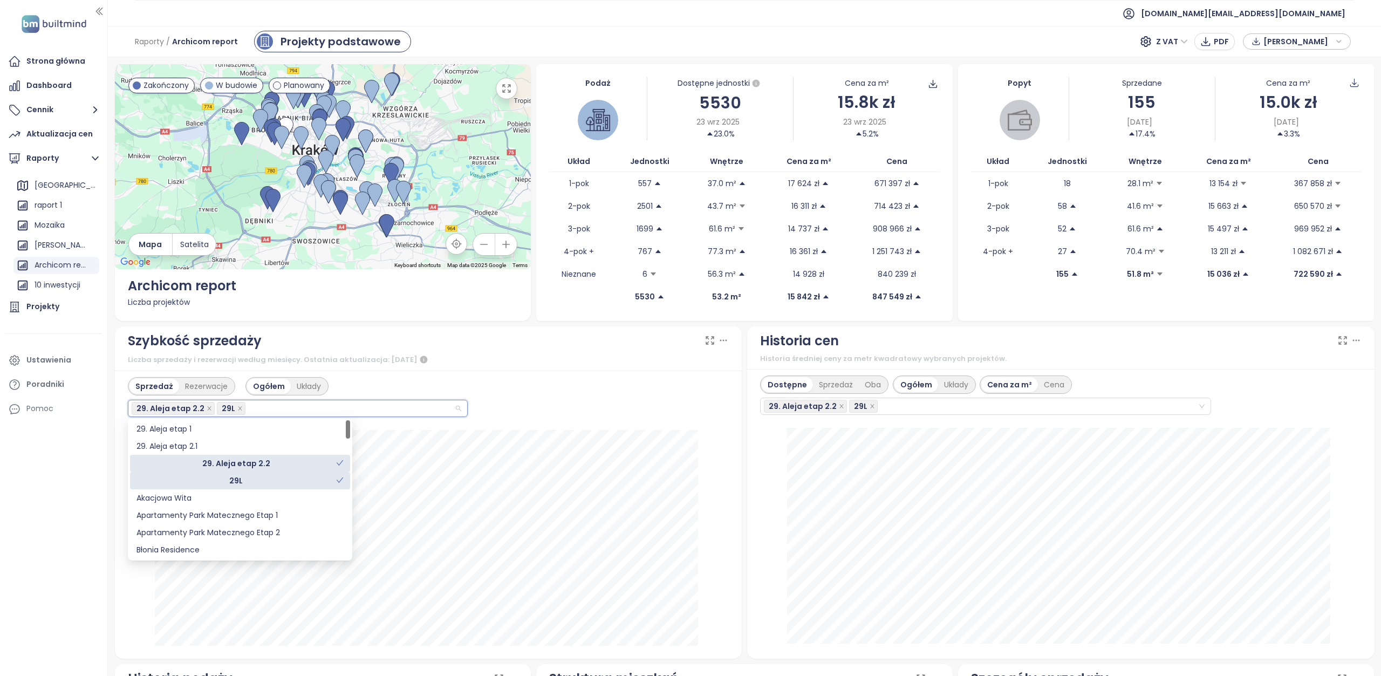
click at [341, 461] on icon "check" at bounding box center [339, 462] width 7 height 5
click at [220, 499] on div "Akacjowa Wita" at bounding box center [239, 498] width 207 height 12
click at [342, 478] on icon "check" at bounding box center [339, 479] width 7 height 5
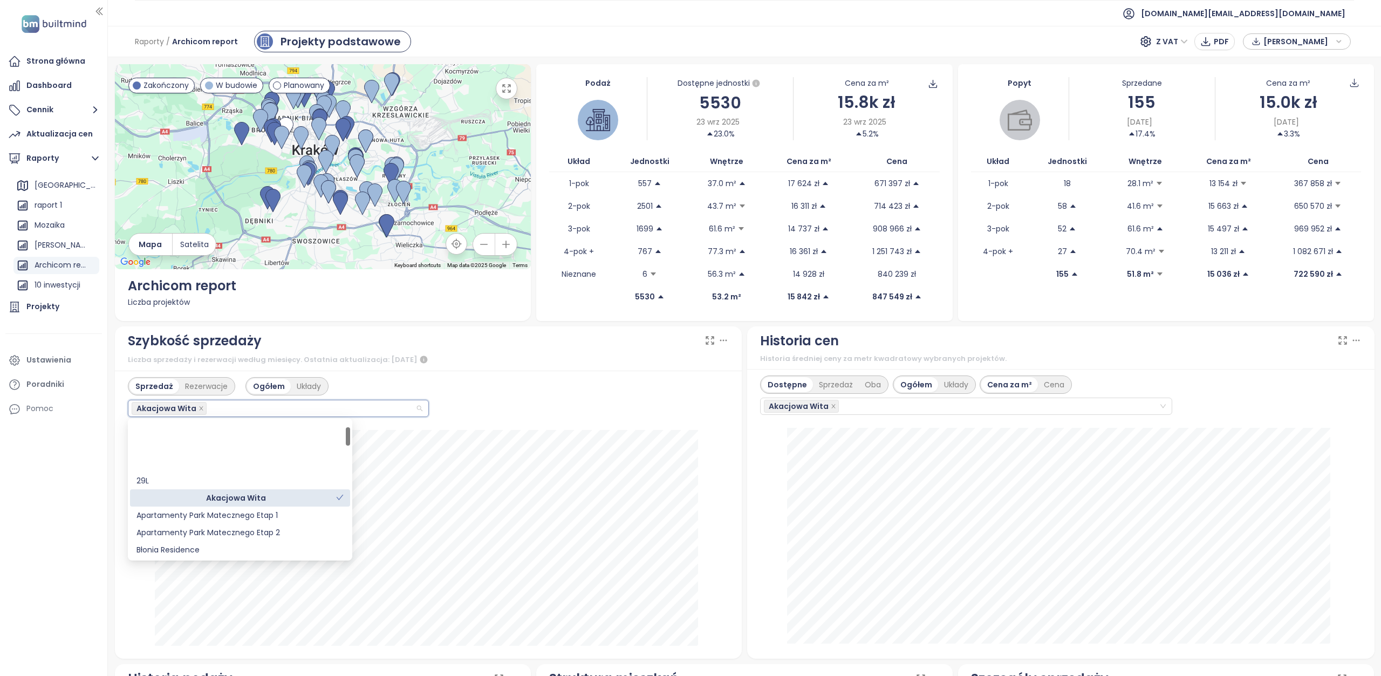
scroll to position [54, 0]
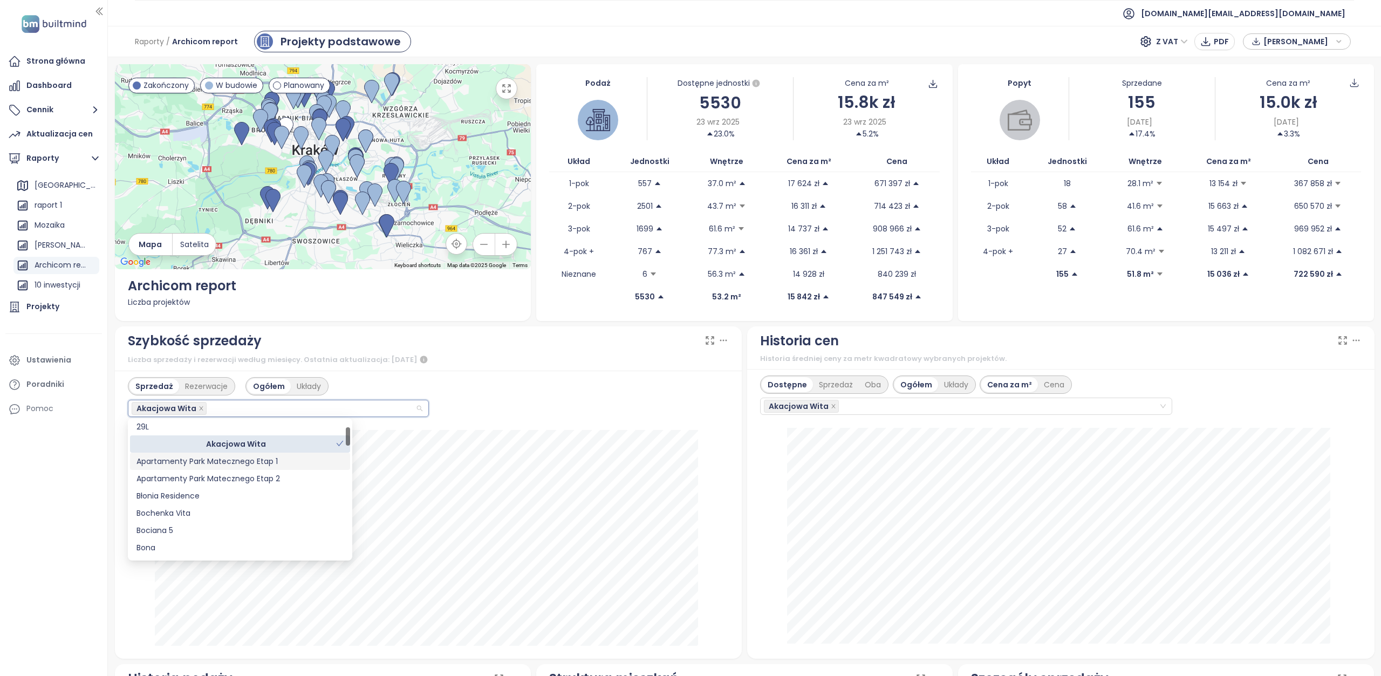
click at [246, 459] on div "Apartamenty Park Matecznego Etap 1" at bounding box center [239, 461] width 207 height 12
click at [249, 479] on div "Apartamenty Park Matecznego Etap 2" at bounding box center [239, 478] width 207 height 12
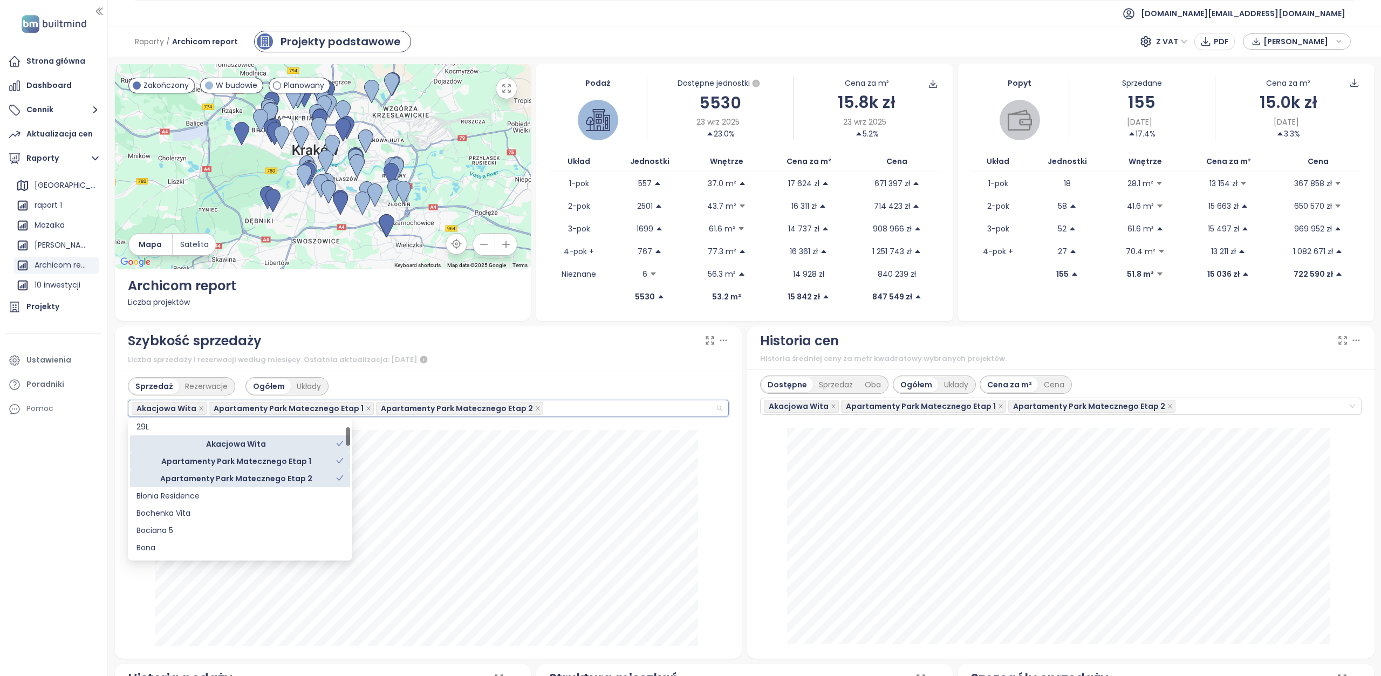
click at [342, 441] on icon "check" at bounding box center [339, 443] width 7 height 5
click at [341, 461] on icon "check" at bounding box center [340, 461] width 8 height 8
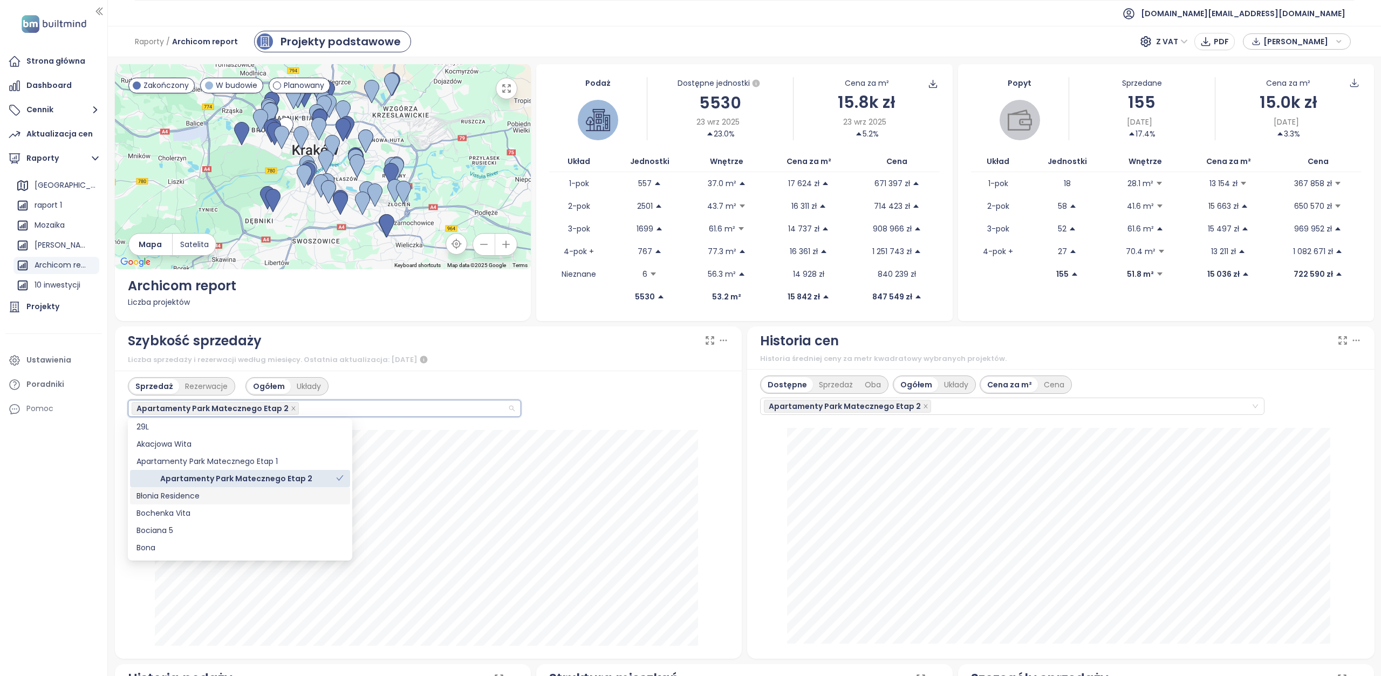
click at [232, 494] on div "Błonia Residence" at bounding box center [239, 496] width 207 height 12
click at [203, 498] on div "Błonia Residence" at bounding box center [239, 496] width 207 height 12
click at [338, 479] on icon "check" at bounding box center [339, 477] width 7 height 5
click at [337, 476] on icon "check" at bounding box center [340, 478] width 8 height 8
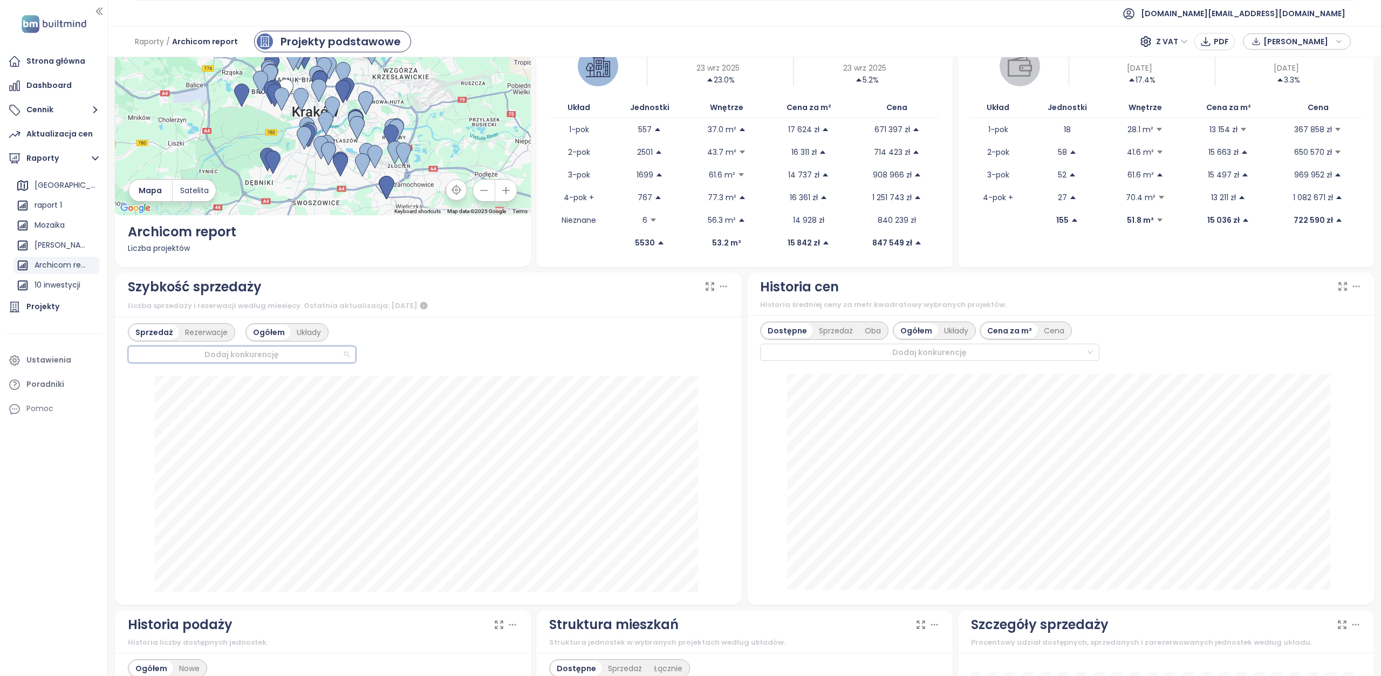
click at [345, 354] on div "Dodaj konkurencję" at bounding box center [242, 354] width 228 height 17
click at [208, 408] on div "Bochenka Vita" at bounding box center [239, 405] width 207 height 12
drag, startPoint x: 134, startPoint y: 352, endPoint x: 167, endPoint y: 354, distance: 32.9
click at [167, 354] on span "Bochenka Vita" at bounding box center [168, 354] width 73 height 13
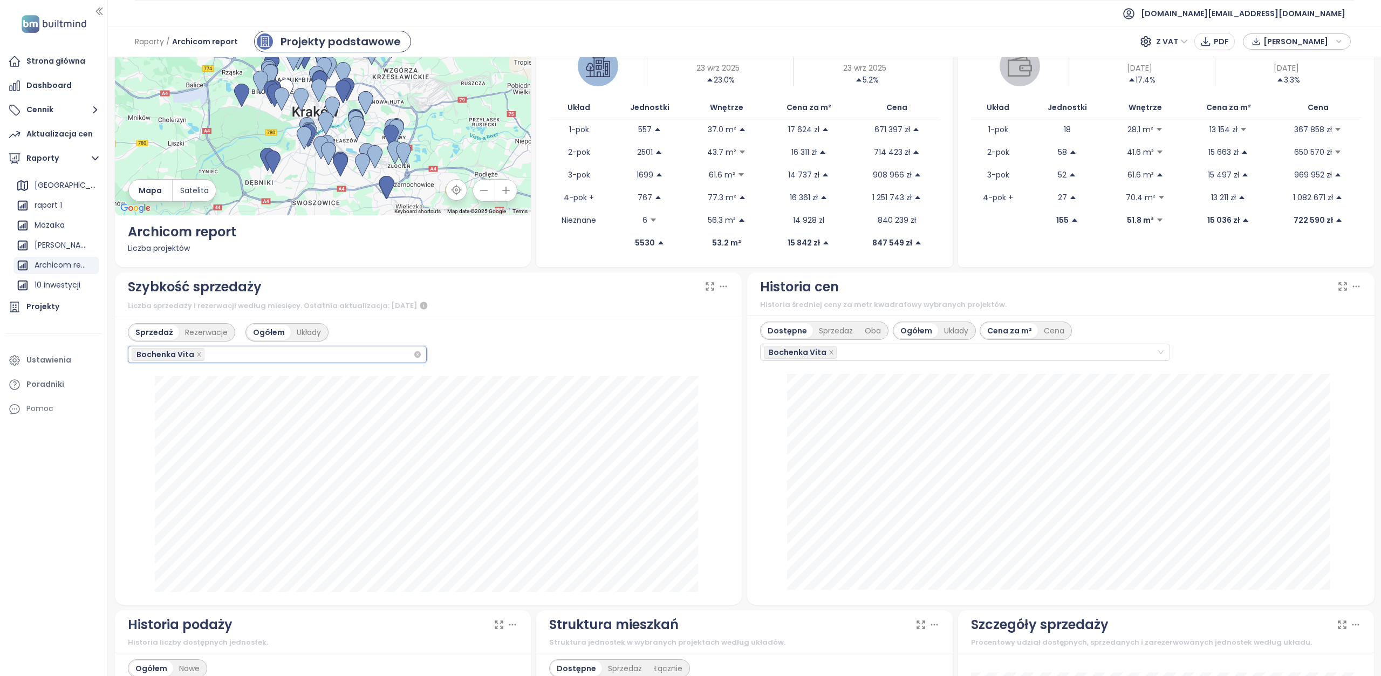
drag, startPoint x: 410, startPoint y: 354, endPoint x: 292, endPoint y: 355, distance: 117.6
click at [334, 354] on div at bounding box center [237, 354] width 211 height 13
click at [340, 354] on div "Dodaj konkurencję" at bounding box center [242, 354] width 228 height 17
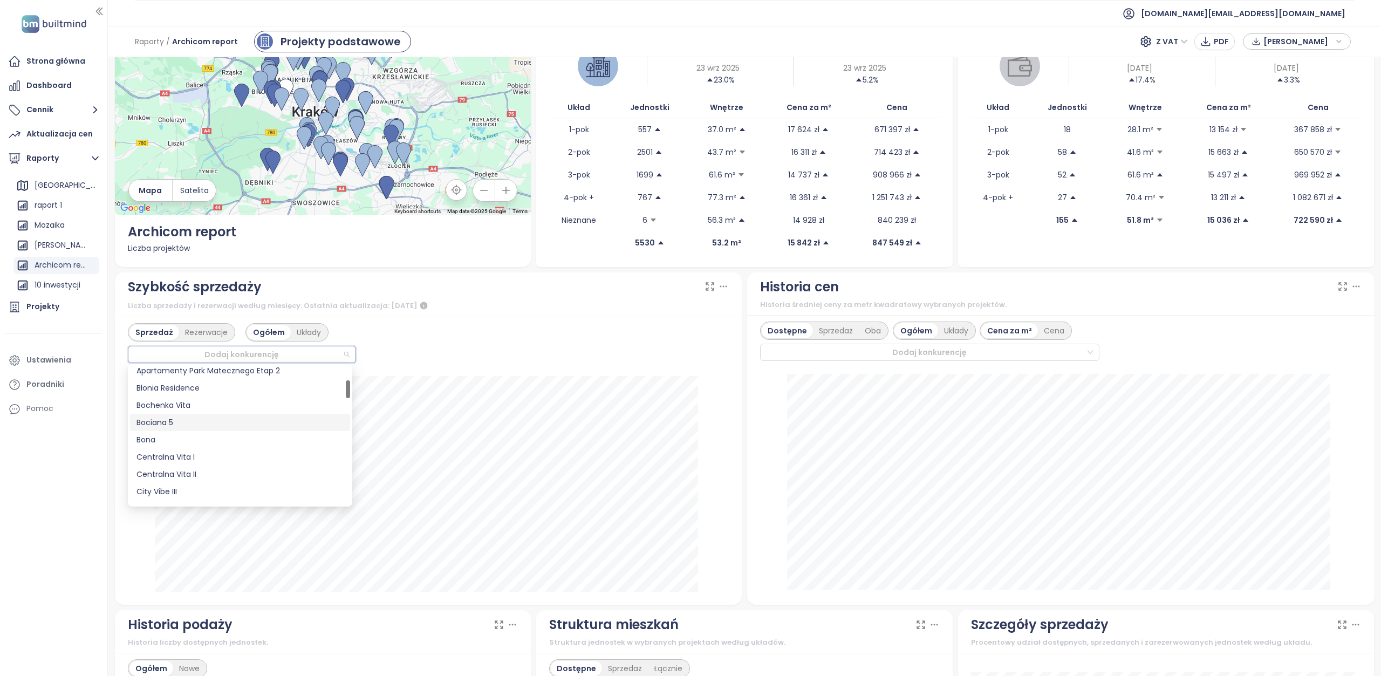
click at [223, 423] on div "Bociana 5" at bounding box center [239, 422] width 207 height 12
click at [292, 441] on div "Bona" at bounding box center [239, 440] width 207 height 12
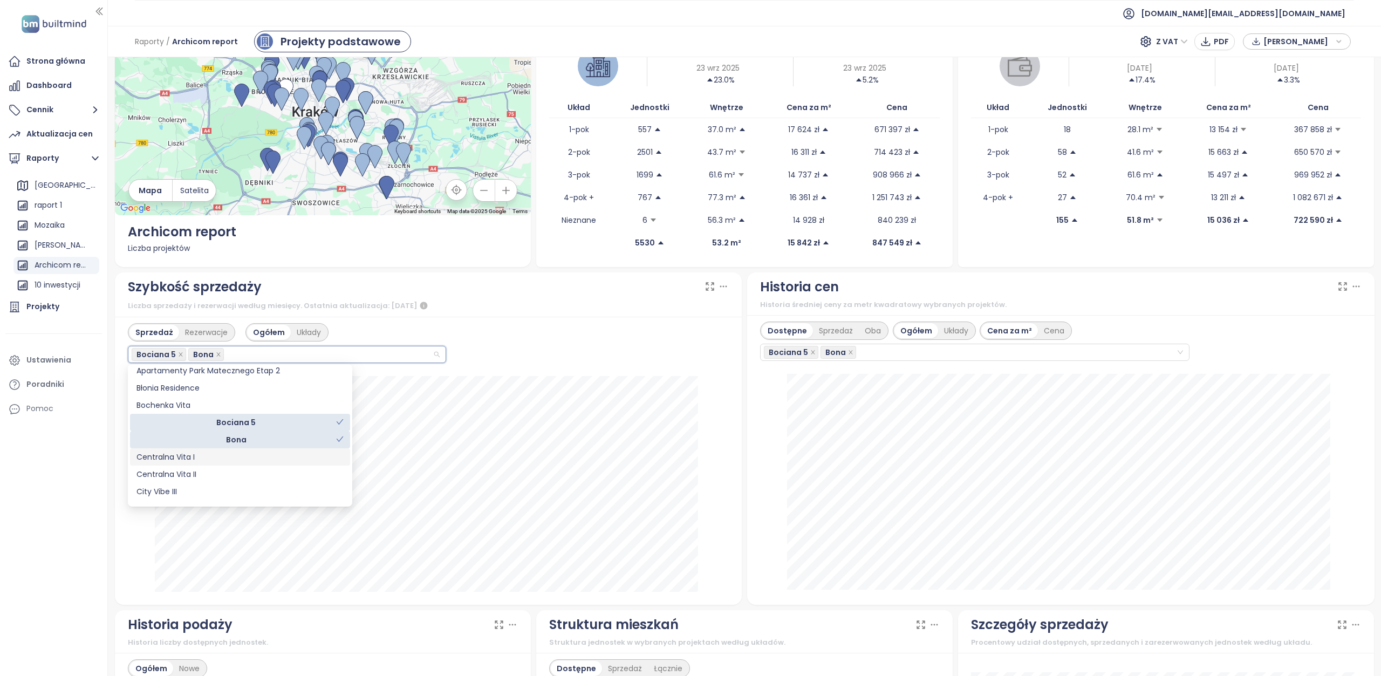
click at [244, 456] on div "Centralna Vita I" at bounding box center [239, 457] width 207 height 12
click at [342, 422] on icon "check" at bounding box center [340, 422] width 8 height 8
click at [340, 436] on icon "check" at bounding box center [340, 439] width 8 height 8
click at [253, 478] on div "Centralna Vita II" at bounding box center [239, 474] width 207 height 12
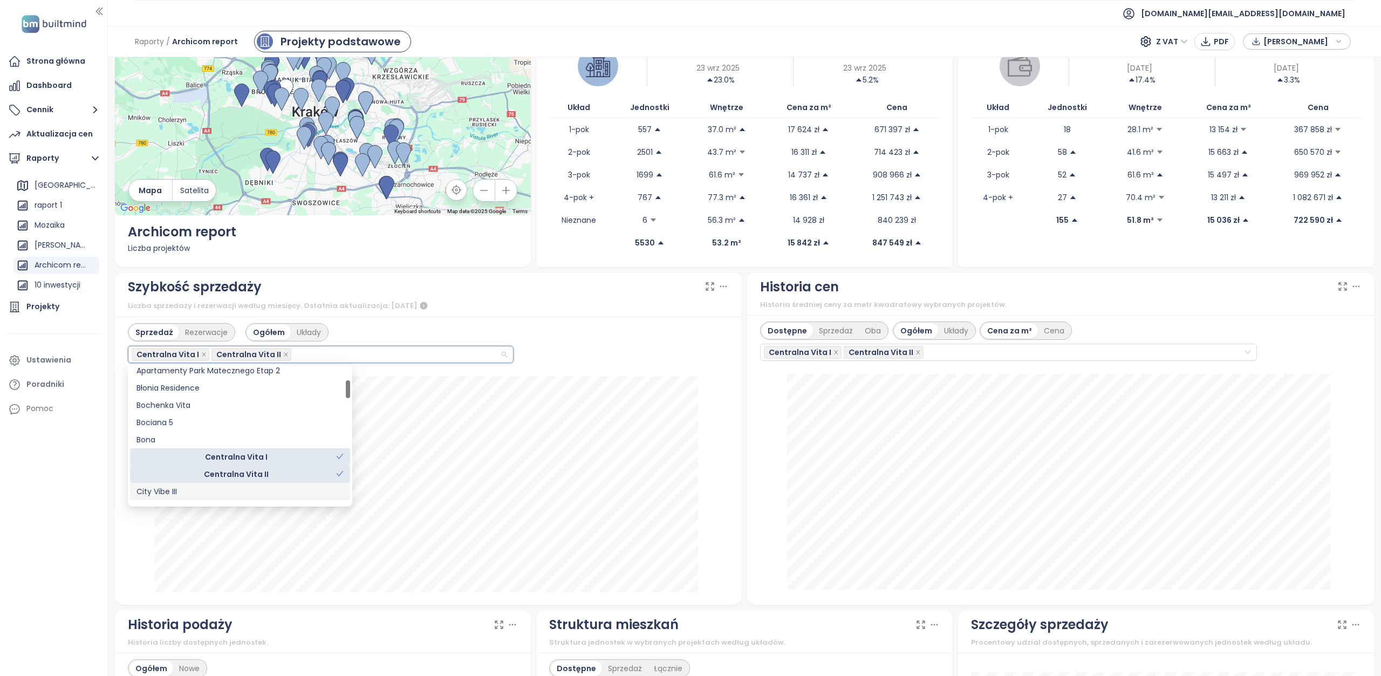
click at [252, 489] on div "City Vibe III" at bounding box center [239, 491] width 207 height 12
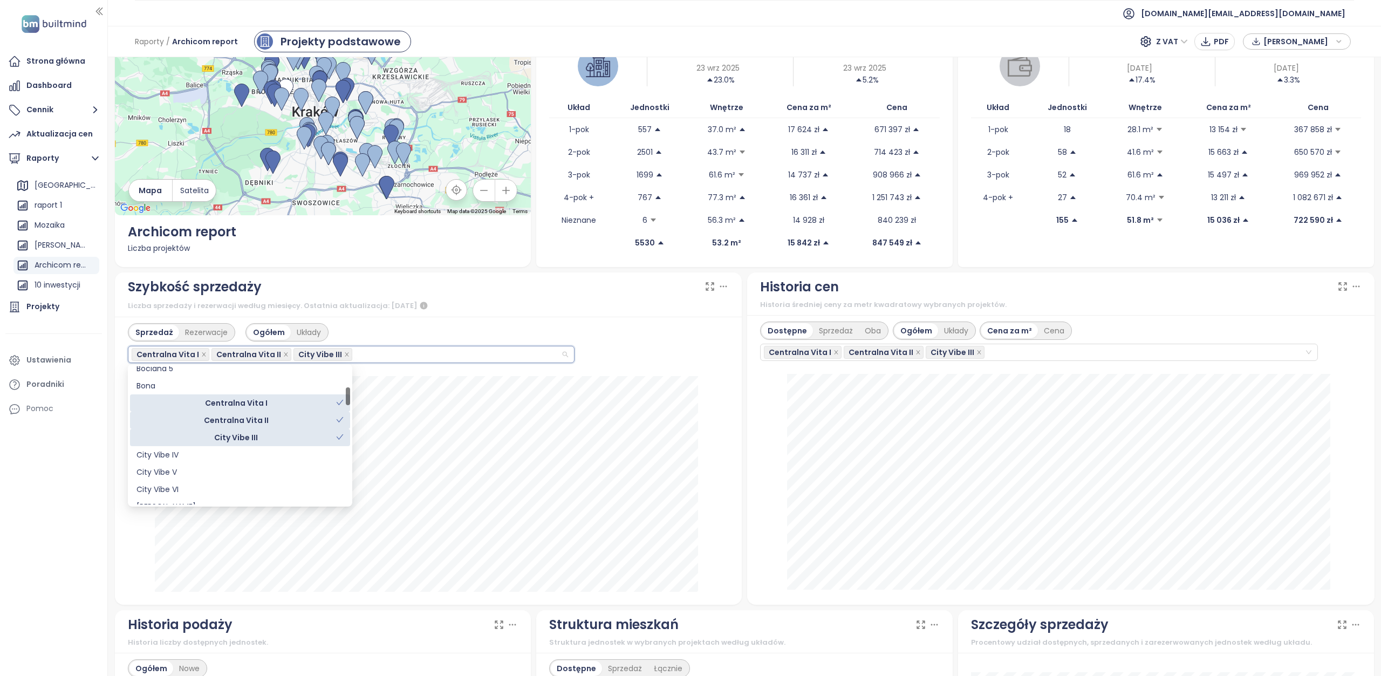
click at [341, 402] on icon "check" at bounding box center [340, 403] width 8 height 8
click at [339, 418] on icon "check" at bounding box center [340, 420] width 8 height 8
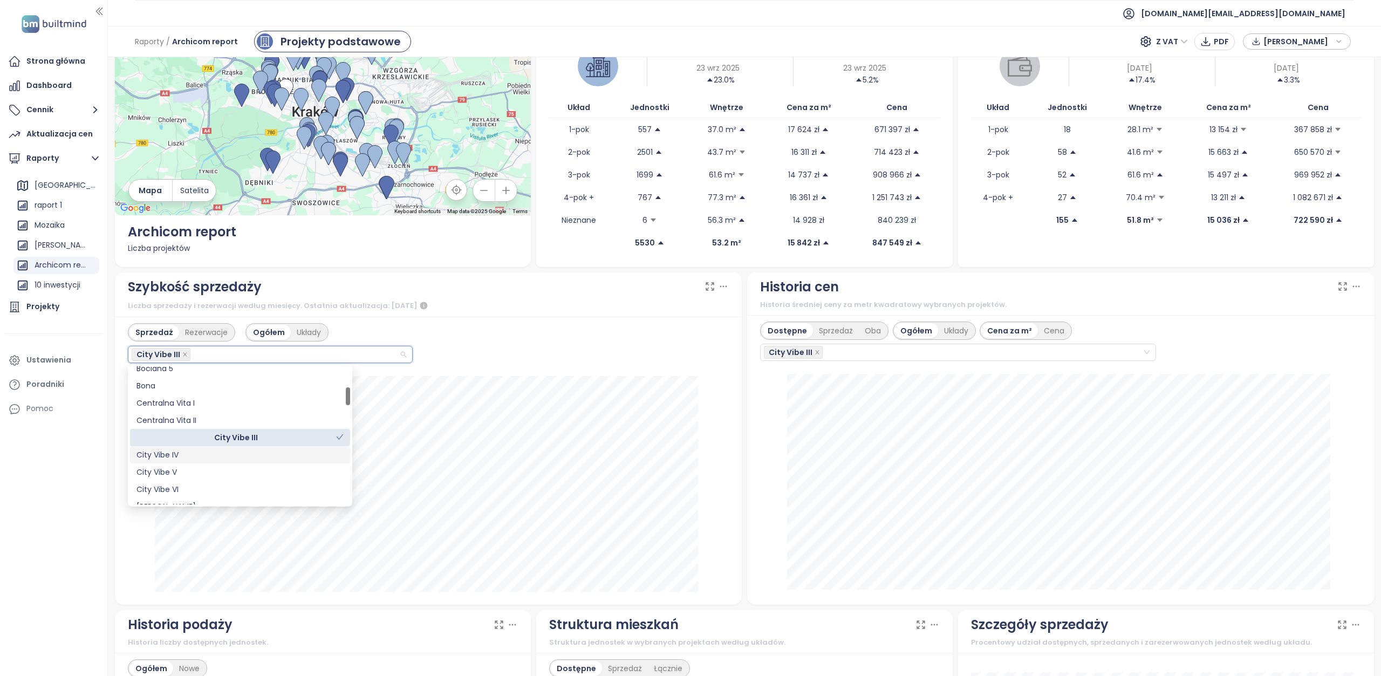
click at [341, 455] on div "City Vibe IV" at bounding box center [239, 455] width 207 height 12
click at [340, 471] on div "City Vibe V" at bounding box center [239, 472] width 207 height 12
click at [341, 487] on div "City Vibe VI" at bounding box center [239, 489] width 207 height 12
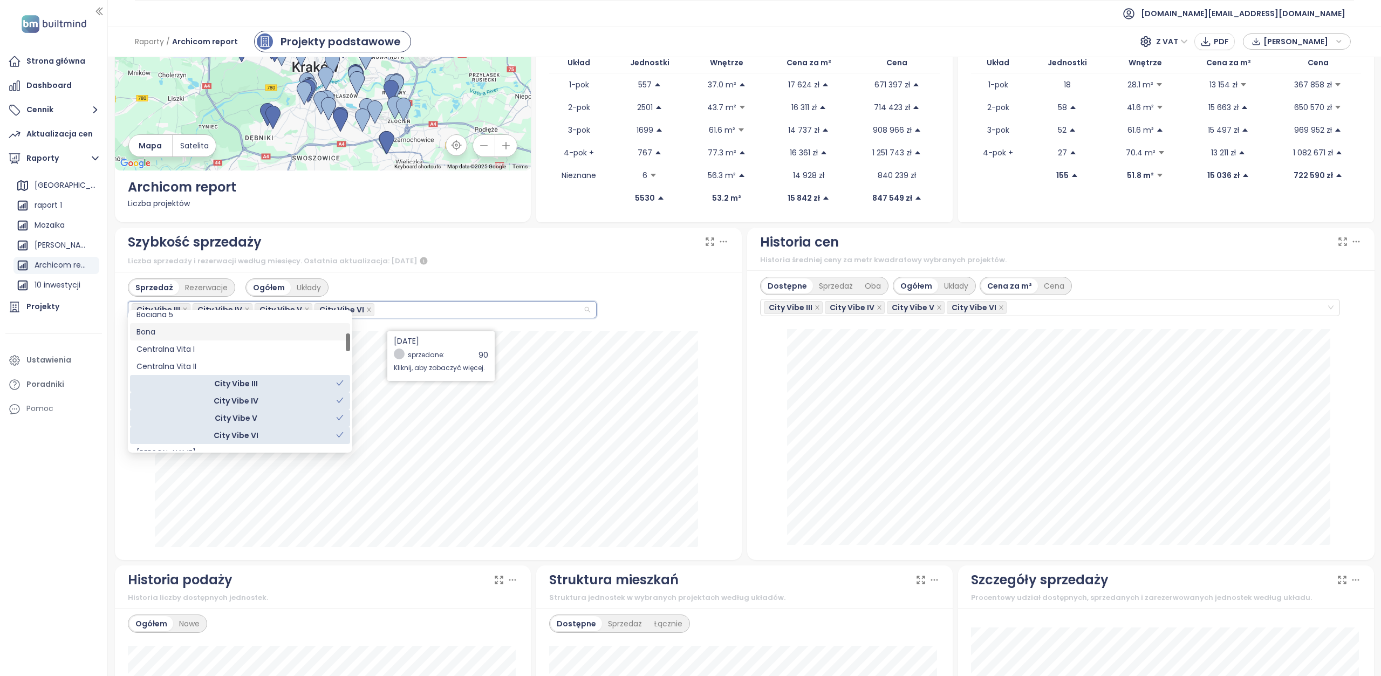
scroll to position [108, 0]
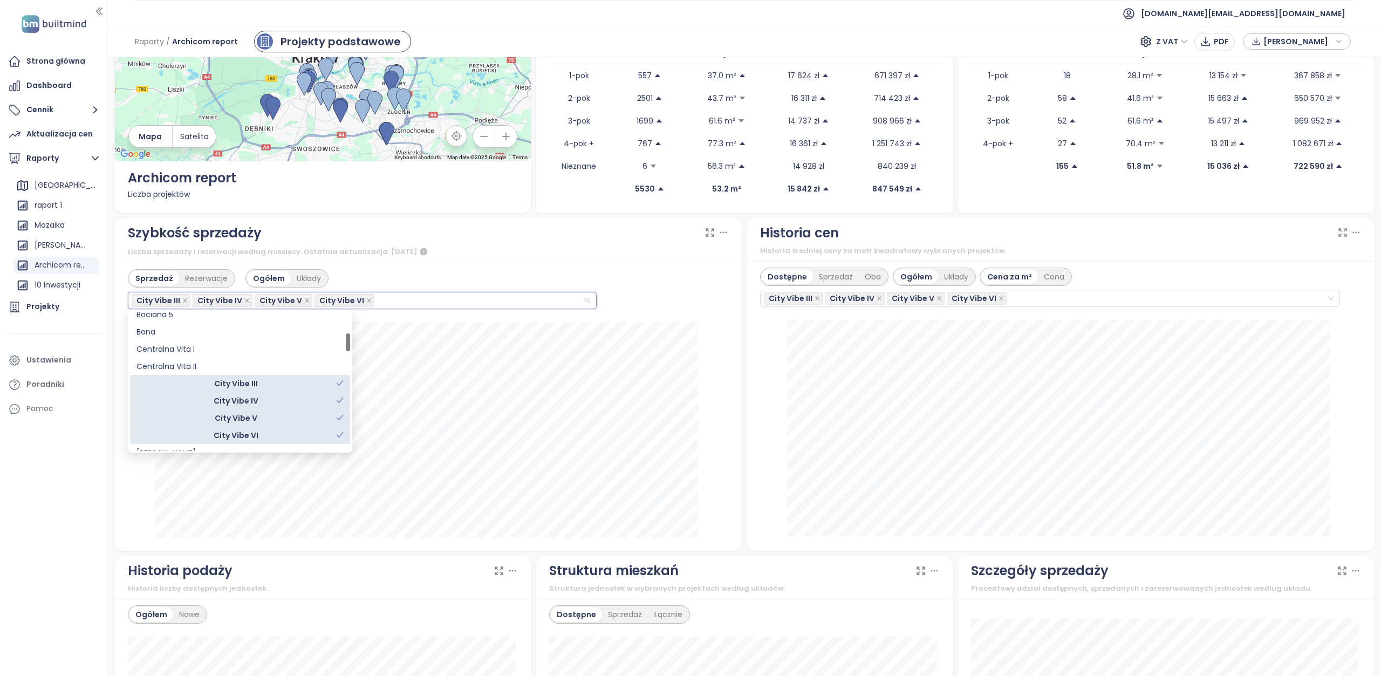
click at [342, 399] on icon "check" at bounding box center [339, 399] width 7 height 5
click at [336, 405] on div "City Vibe IV" at bounding box center [236, 401] width 200 height 12
click at [340, 416] on icon "check" at bounding box center [340, 418] width 8 height 8
click at [340, 402] on icon "check" at bounding box center [340, 400] width 8 height 8
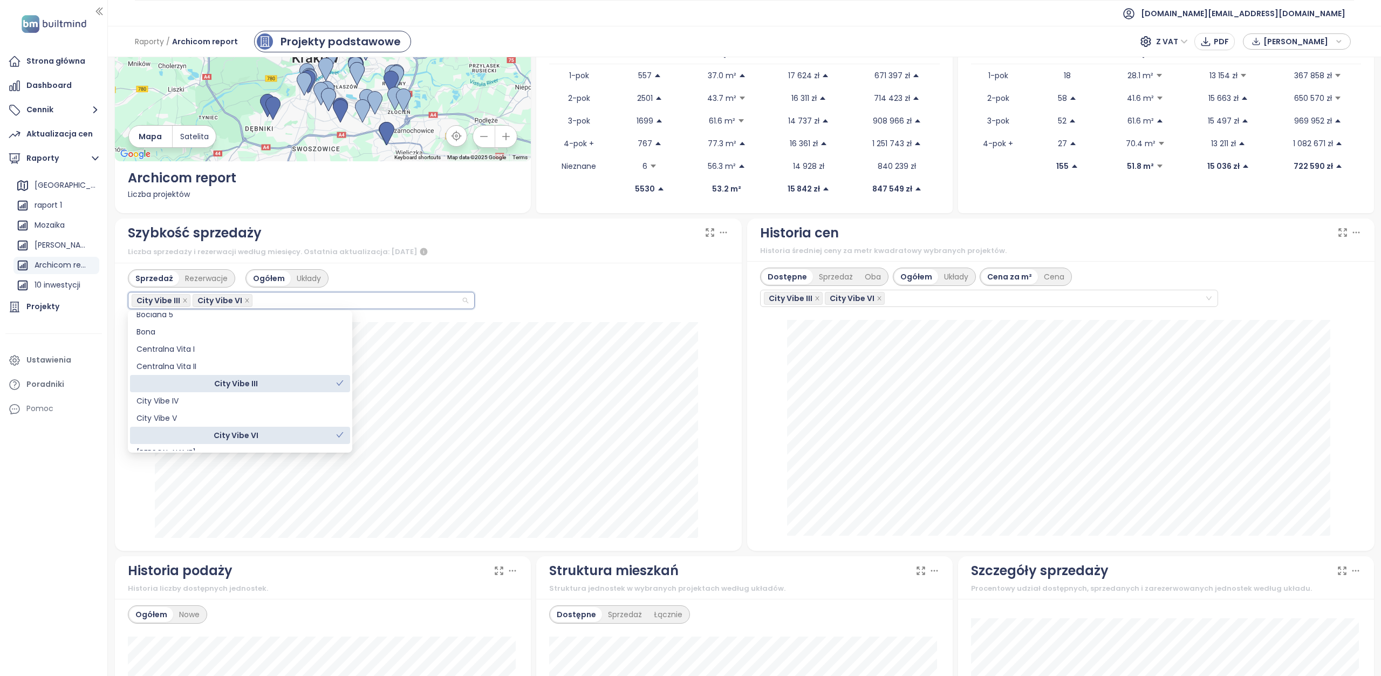
click at [340, 434] on icon "check" at bounding box center [340, 435] width 8 height 8
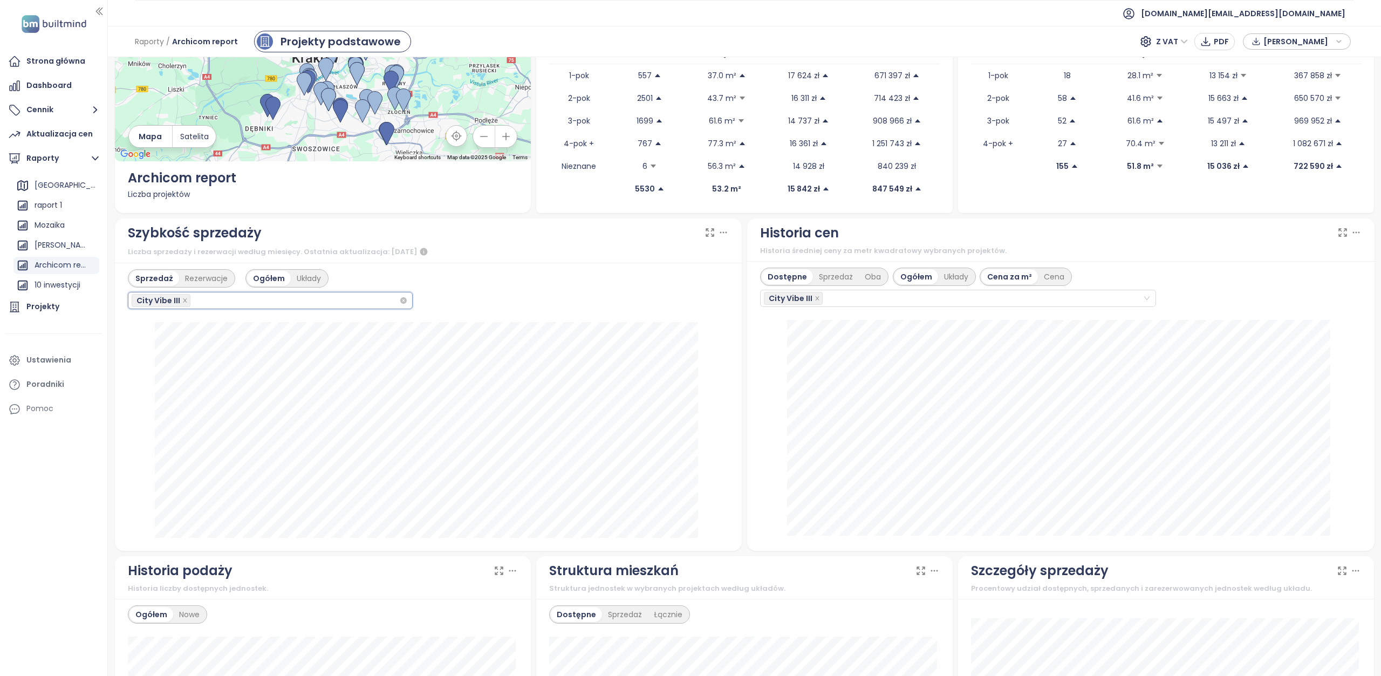
click at [401, 303] on div "City Vibe III" at bounding box center [270, 300] width 285 height 17
click at [395, 382] on icon "check" at bounding box center [395, 383] width 8 height 8
click at [182, 298] on icon "close" at bounding box center [184, 300] width 5 height 5
click at [225, 346] on div "Clou Lindego" at bounding box center [267, 345] width 262 height 12
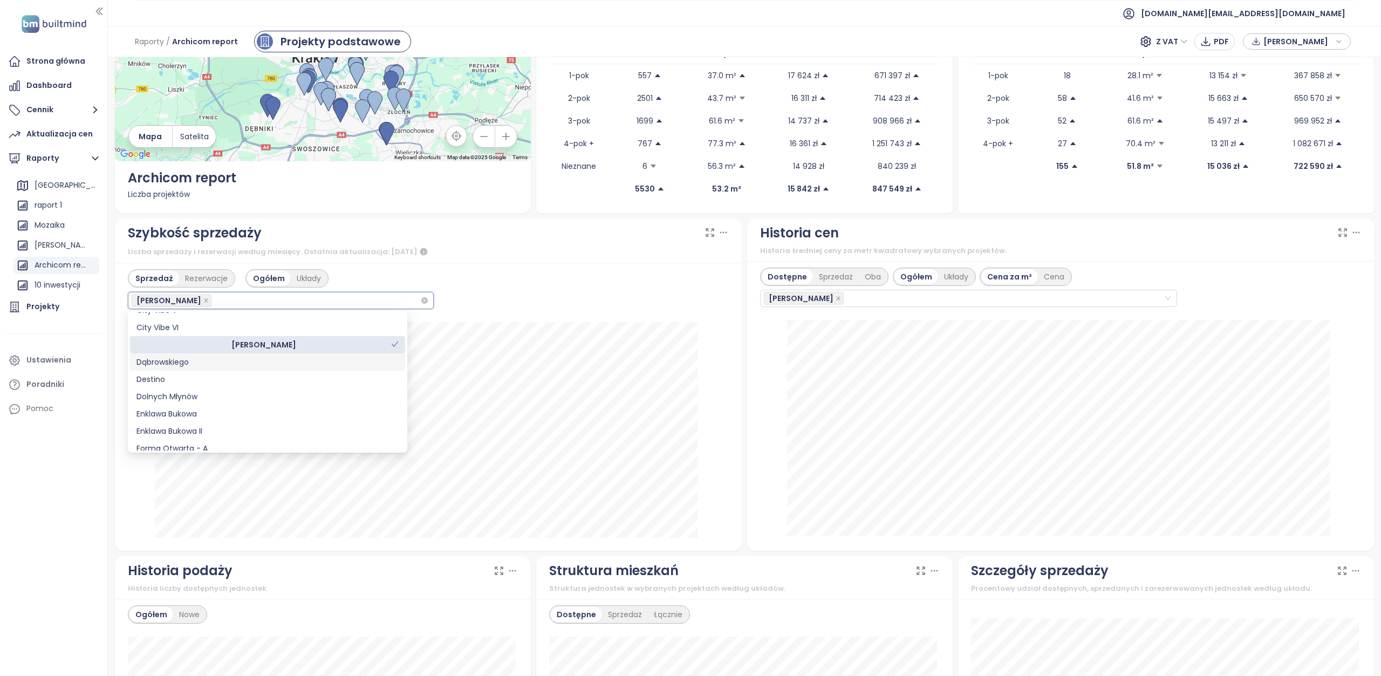
click at [225, 364] on div "Dąbrowskiego" at bounding box center [267, 362] width 262 height 12
click at [303, 387] on div "Destino" at bounding box center [267, 378] width 275 height 17
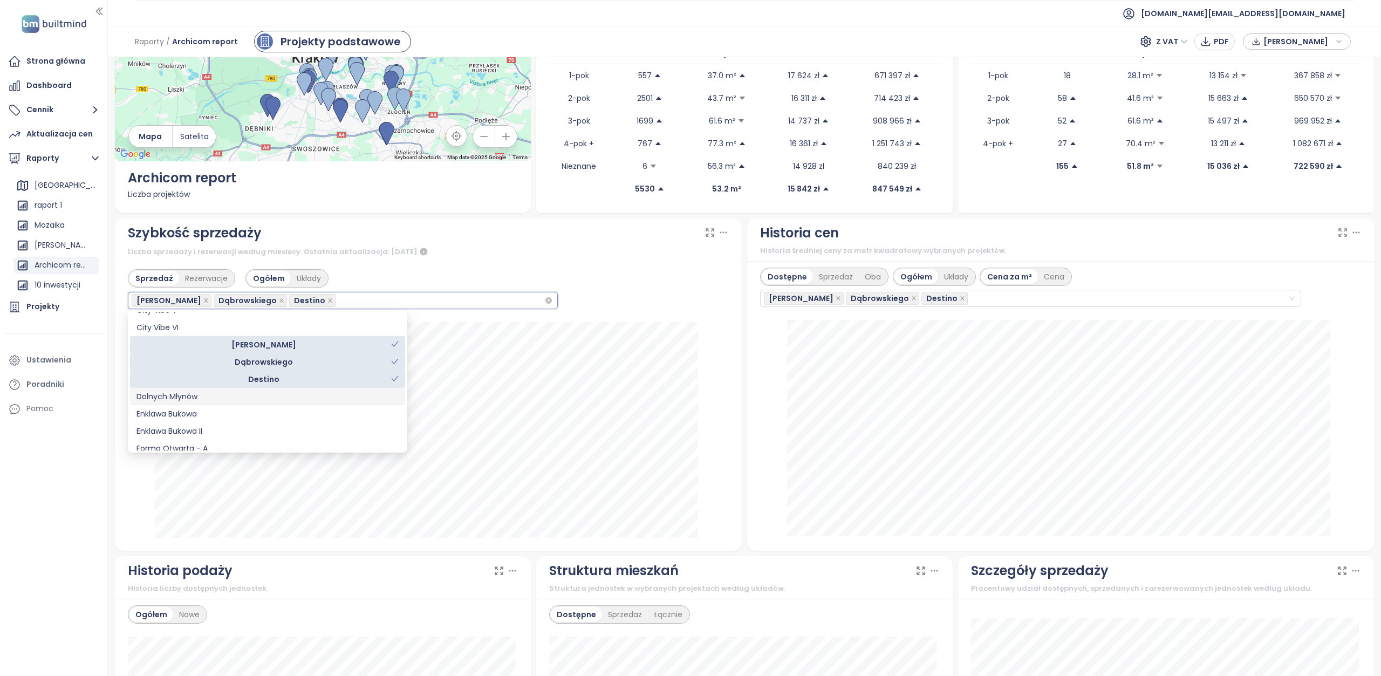
click at [302, 402] on div "Dolnych Młynów" at bounding box center [267, 396] width 262 height 12
click at [396, 345] on icon "check" at bounding box center [395, 344] width 8 height 8
click at [394, 363] on icon "check" at bounding box center [394, 361] width 7 height 5
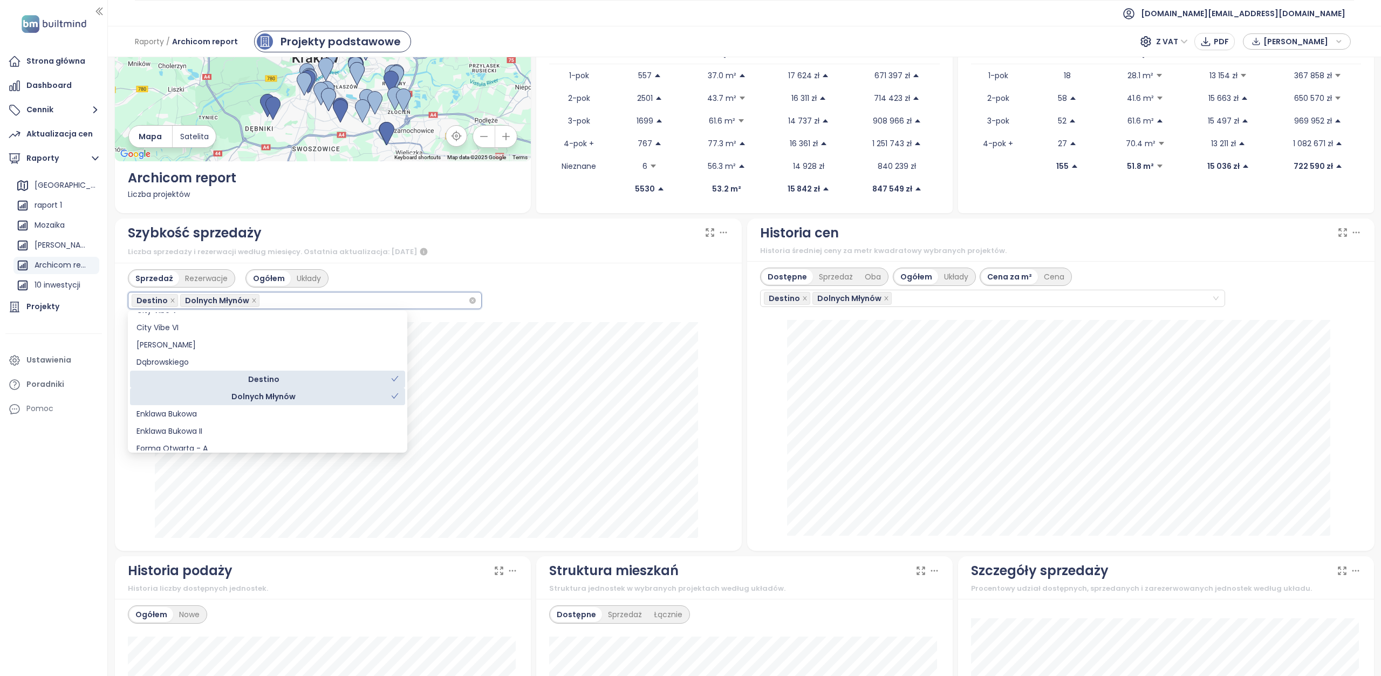
click at [394, 377] on icon "check" at bounding box center [395, 379] width 8 height 8
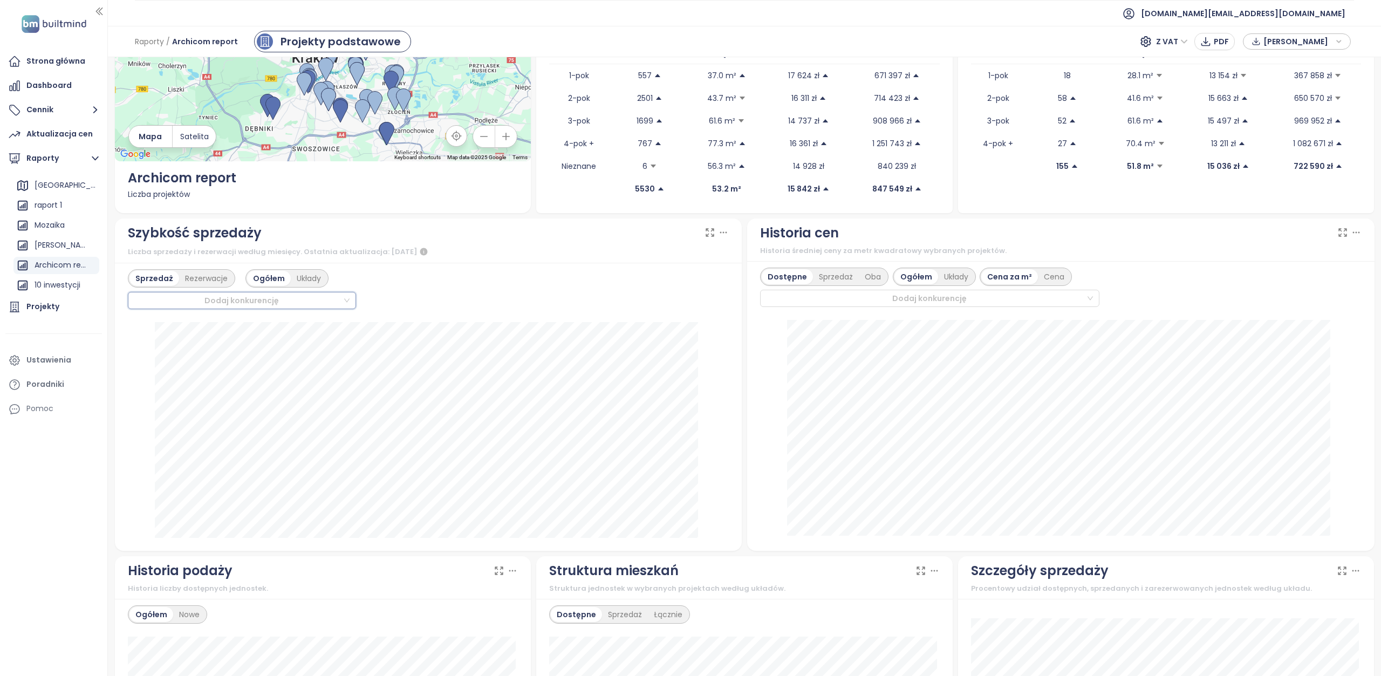
click at [316, 294] on div at bounding box center [237, 300] width 211 height 13
click at [341, 299] on div "Dodaj konkurencję" at bounding box center [242, 300] width 228 height 17
click at [211, 417] on div "Enklawa Bukowa" at bounding box center [239, 414] width 207 height 12
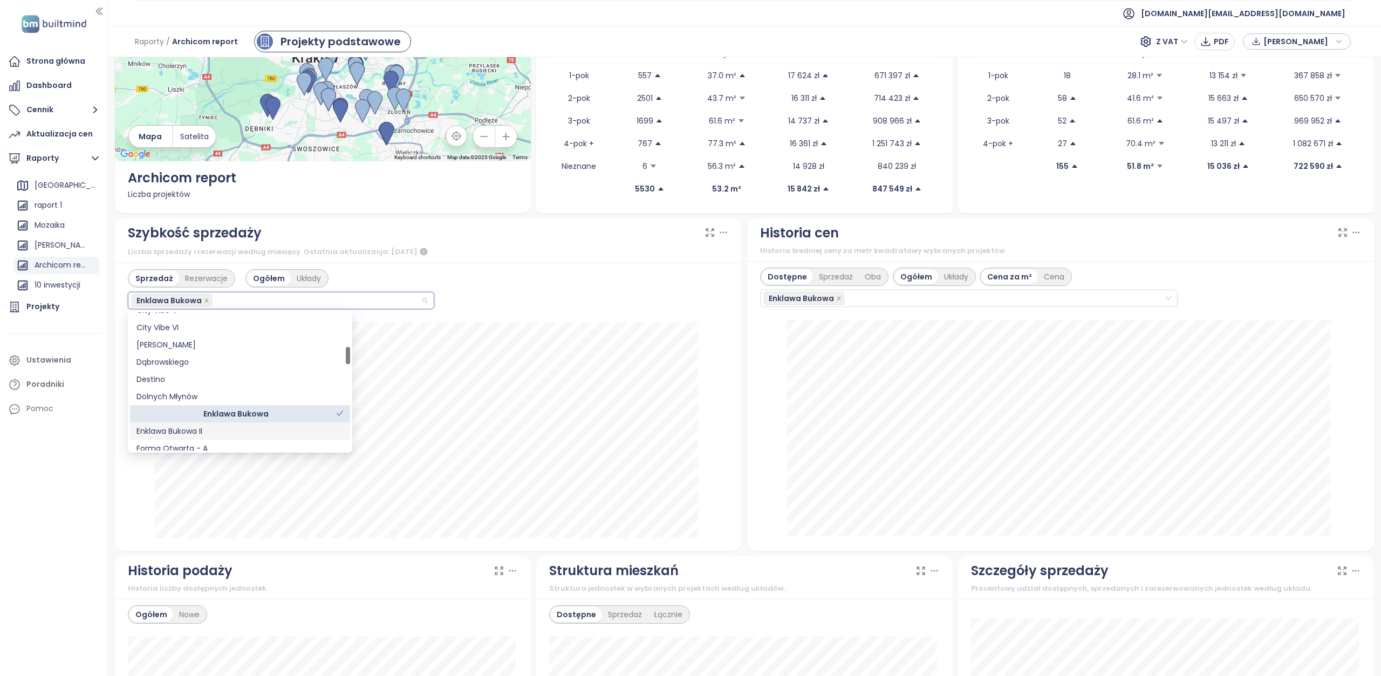
click at [255, 432] on div "Enklawa Bukowa II" at bounding box center [239, 431] width 207 height 12
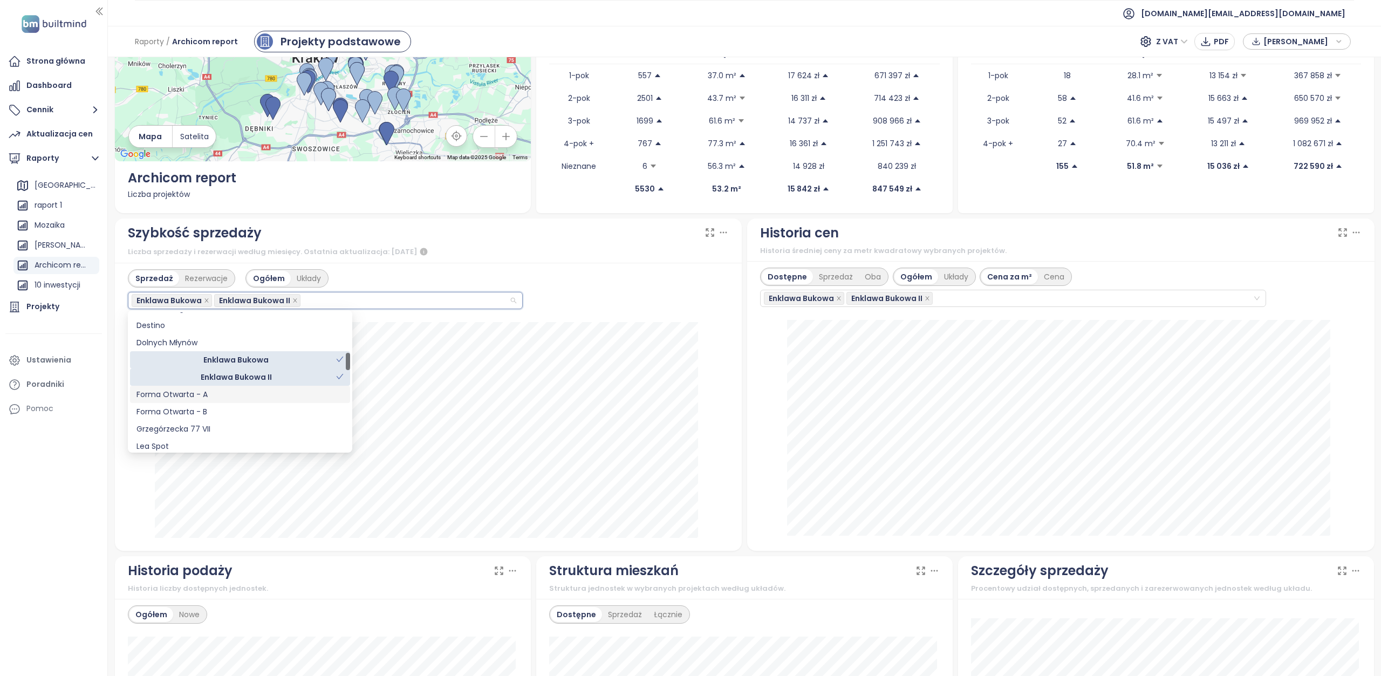
click at [247, 399] on div "Forma Otwarta - A" at bounding box center [239, 394] width 207 height 12
click at [223, 415] on div "Forma Otwarta - B" at bounding box center [239, 412] width 207 height 12
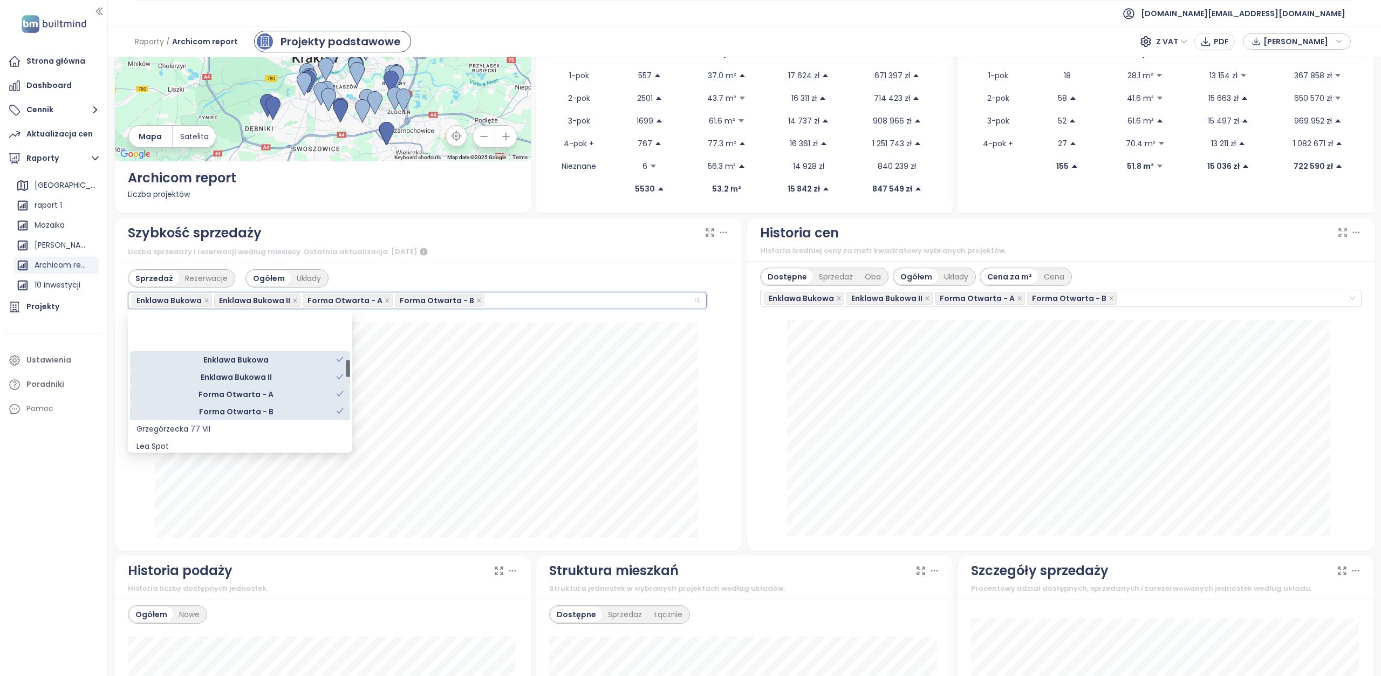
scroll to position [377, 0]
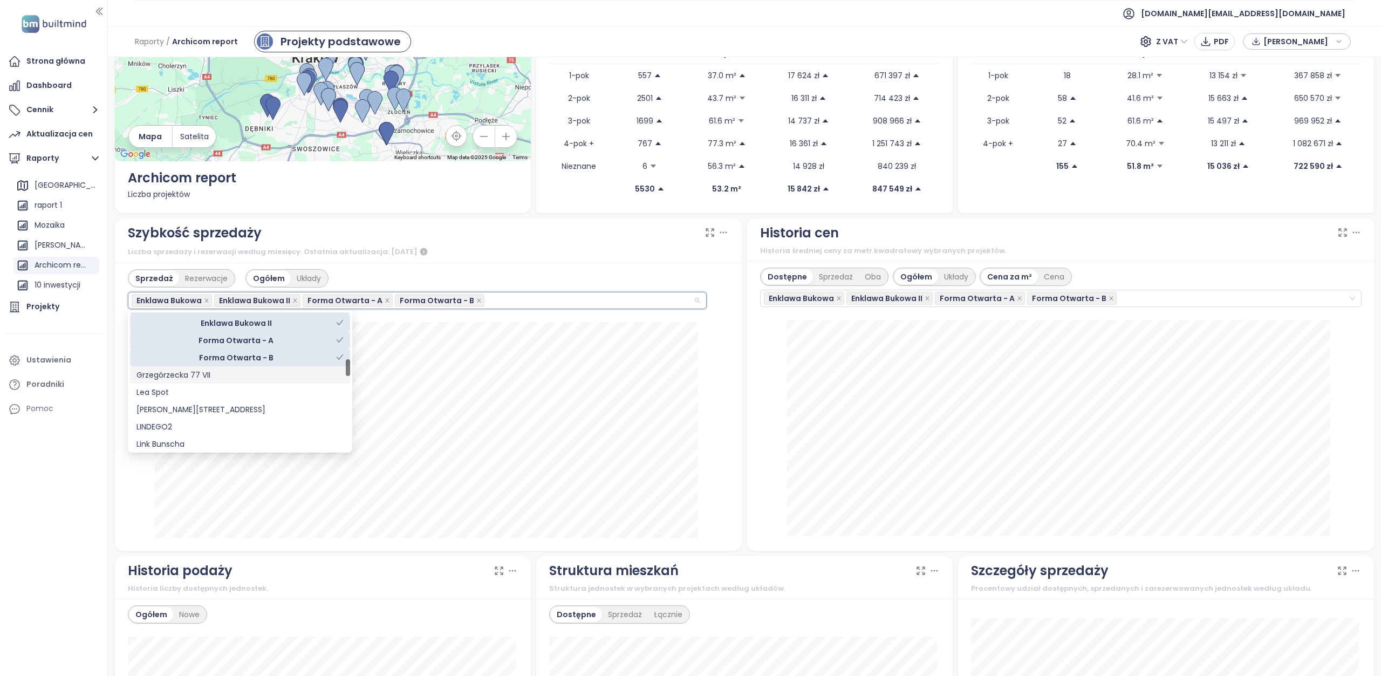
click at [218, 376] on div "Grzegórzecka 77 VII" at bounding box center [239, 375] width 207 height 12
click at [220, 396] on div "Lea Spot" at bounding box center [239, 392] width 207 height 12
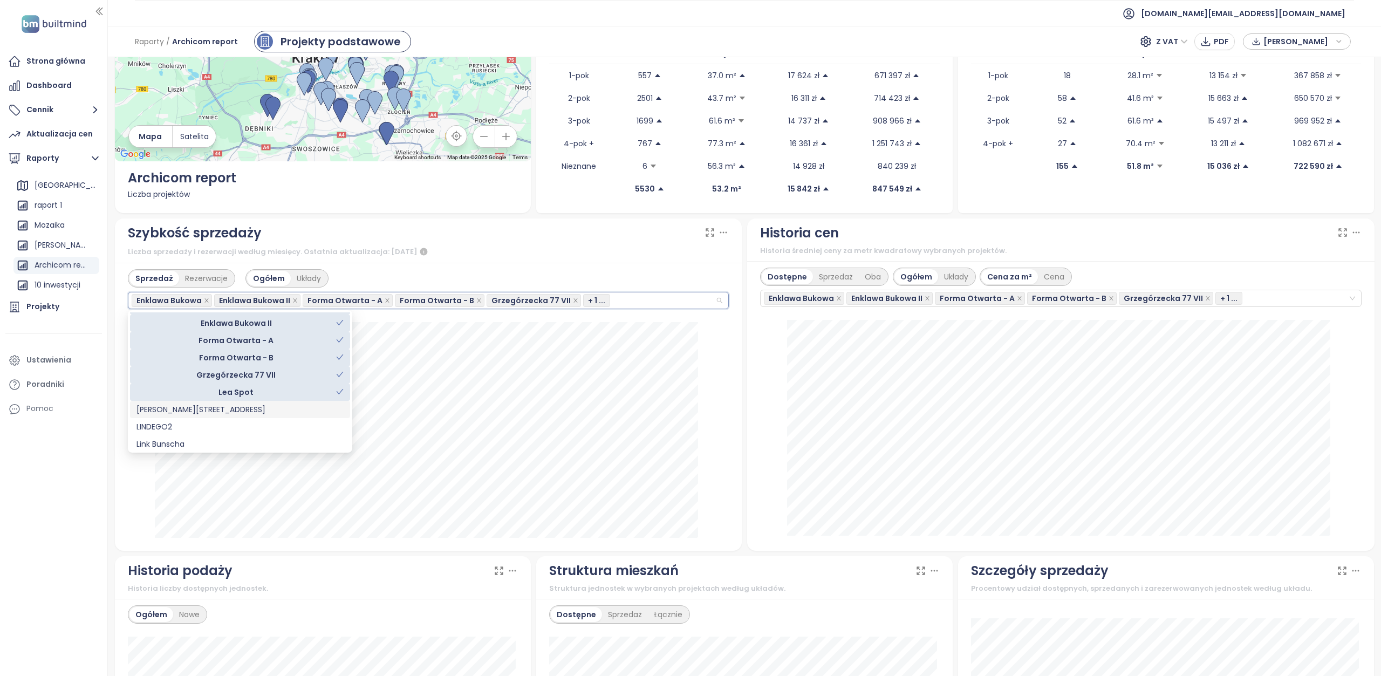
click at [219, 406] on div "Łepkowskiego 11" at bounding box center [239, 409] width 207 height 12
click at [336, 322] on icon "check" at bounding box center [340, 323] width 8 height 8
click at [338, 339] on icon "check" at bounding box center [340, 340] width 8 height 8
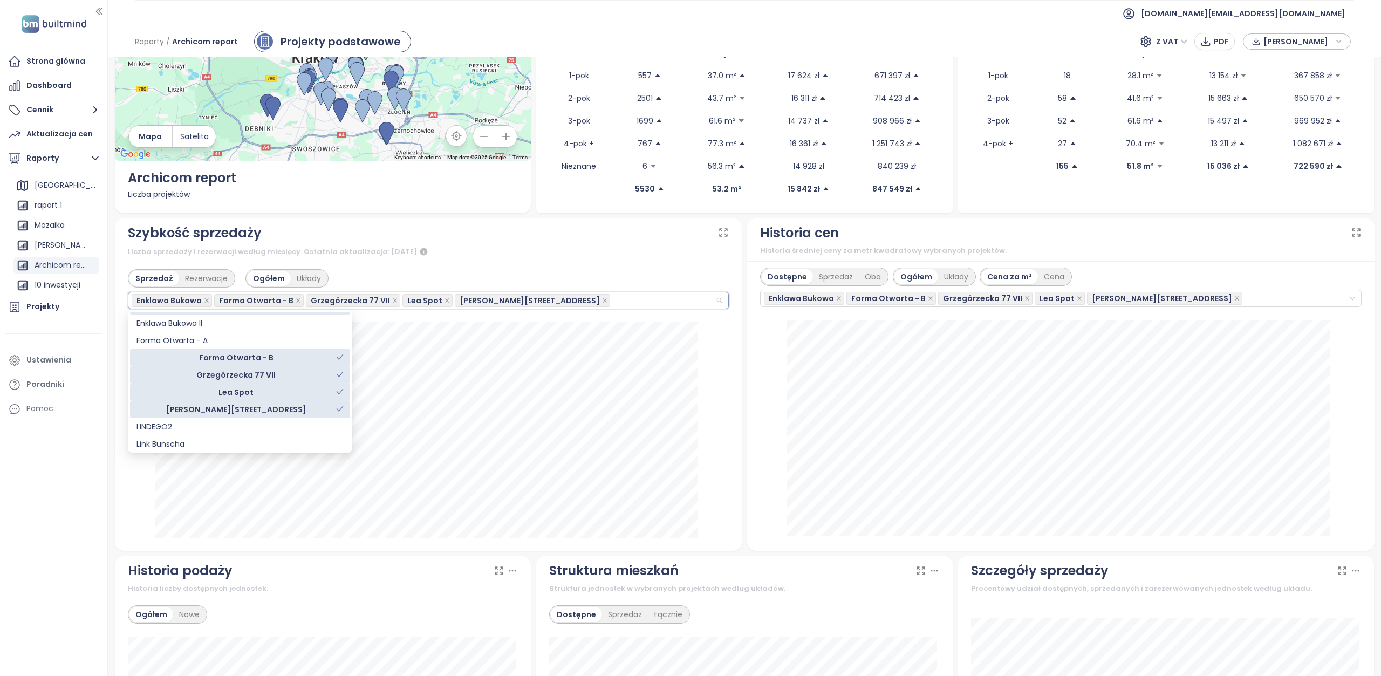
drag, startPoint x: 338, startPoint y: 354, endPoint x: 345, endPoint y: 370, distance: 17.9
click at [338, 355] on icon "check" at bounding box center [340, 357] width 8 height 8
click at [339, 376] on icon "check" at bounding box center [339, 374] width 7 height 5
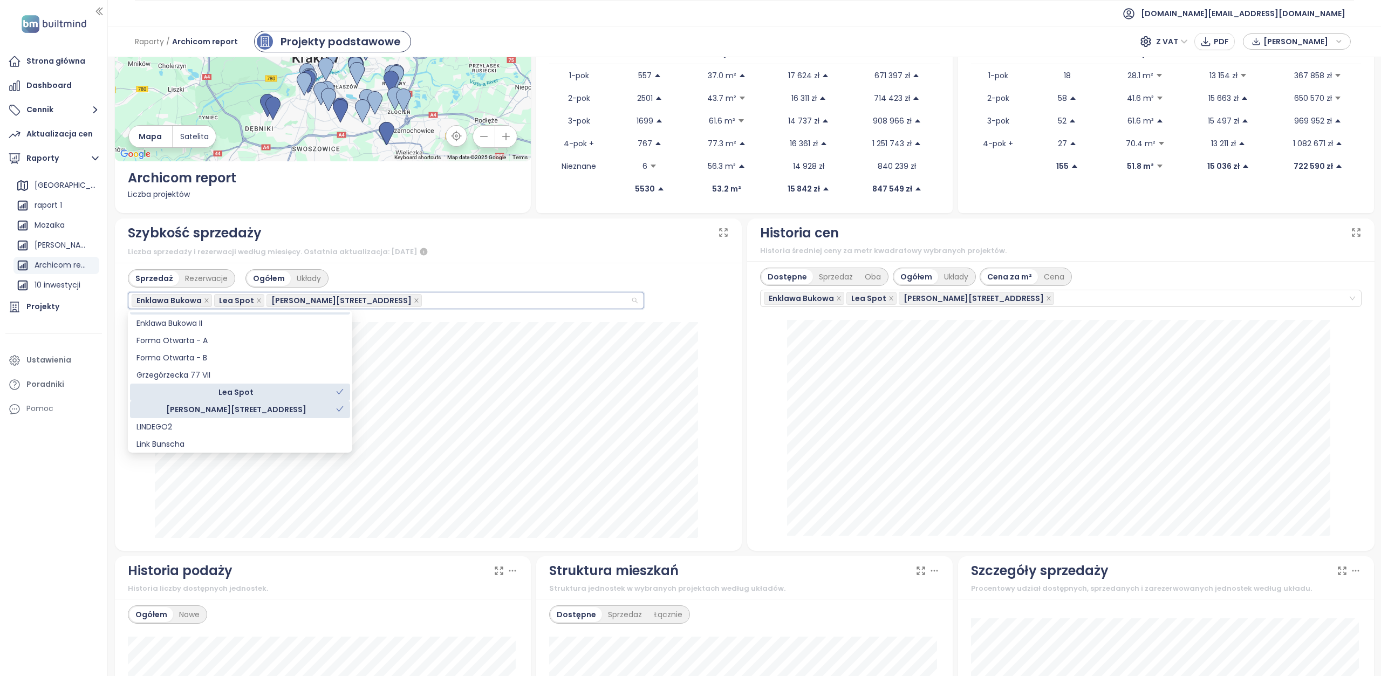
click at [342, 390] on icon "check" at bounding box center [339, 391] width 7 height 5
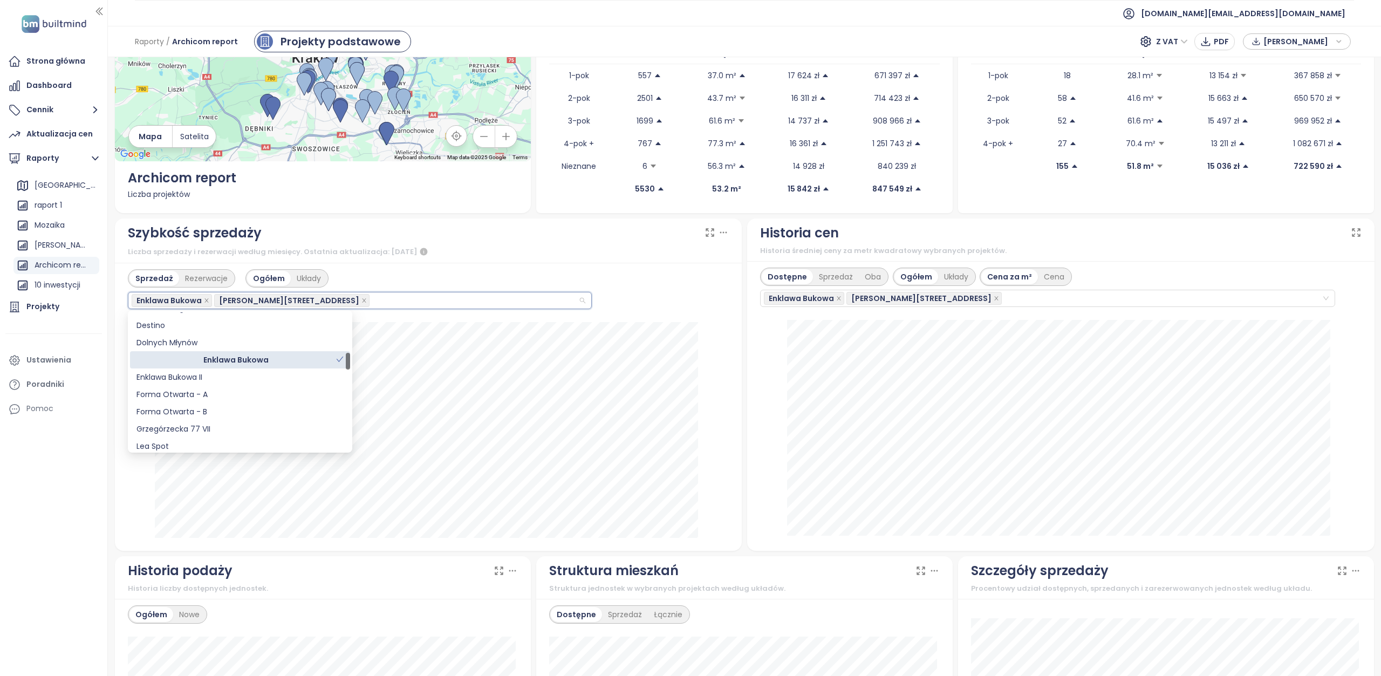
click at [339, 358] on icon "check" at bounding box center [340, 359] width 8 height 8
click at [200, 379] on div "LINDEGO2" at bounding box center [240, 372] width 220 height 17
click at [207, 389] on div "Link Bunscha" at bounding box center [239, 390] width 207 height 12
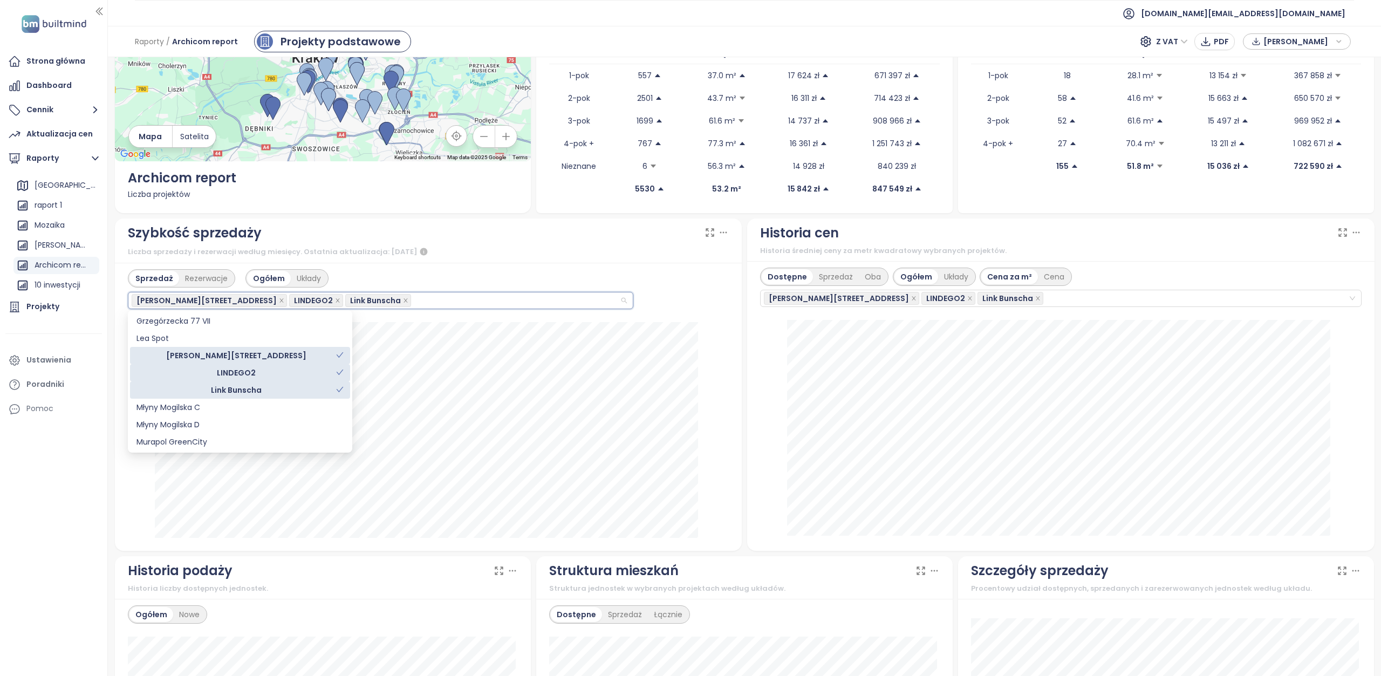
click at [340, 353] on icon "check" at bounding box center [340, 355] width 8 height 8
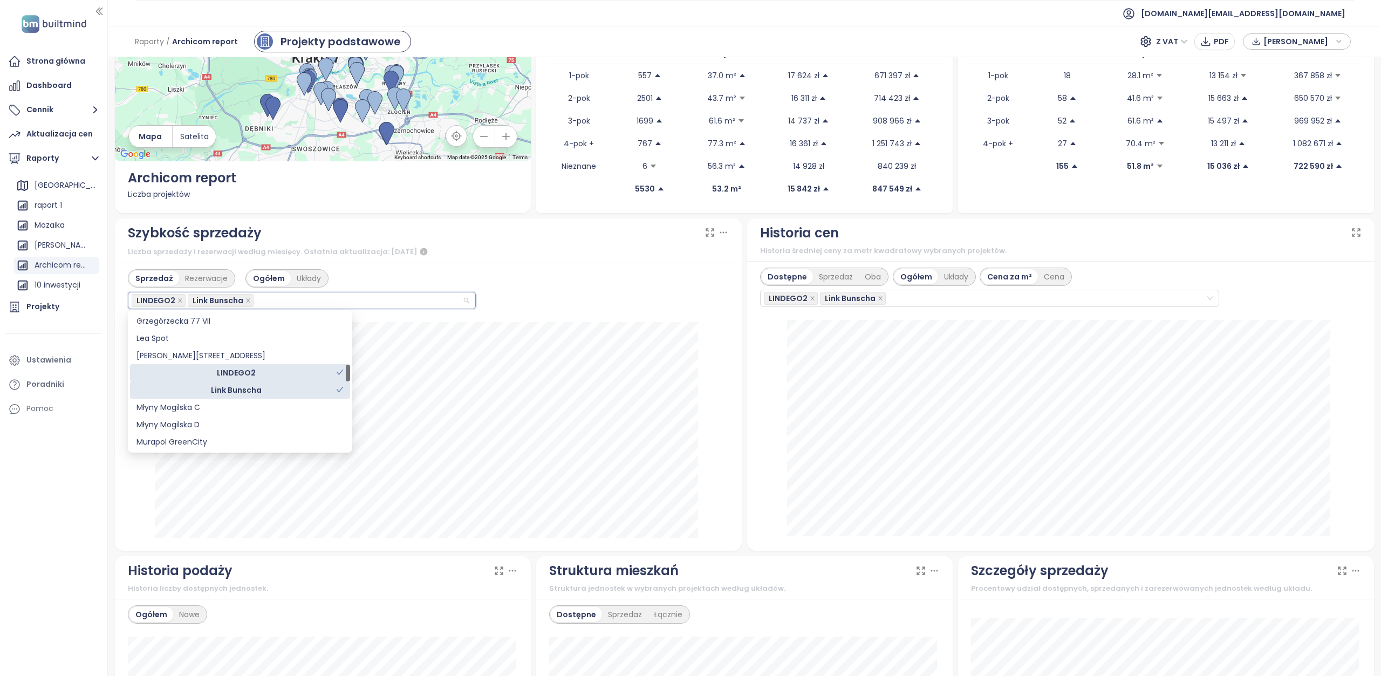
click at [339, 370] on icon "check" at bounding box center [340, 372] width 8 height 8
click at [245, 404] on div "Młyny Mogilska C" at bounding box center [239, 407] width 207 height 12
click at [342, 387] on icon "check" at bounding box center [340, 390] width 8 height 8
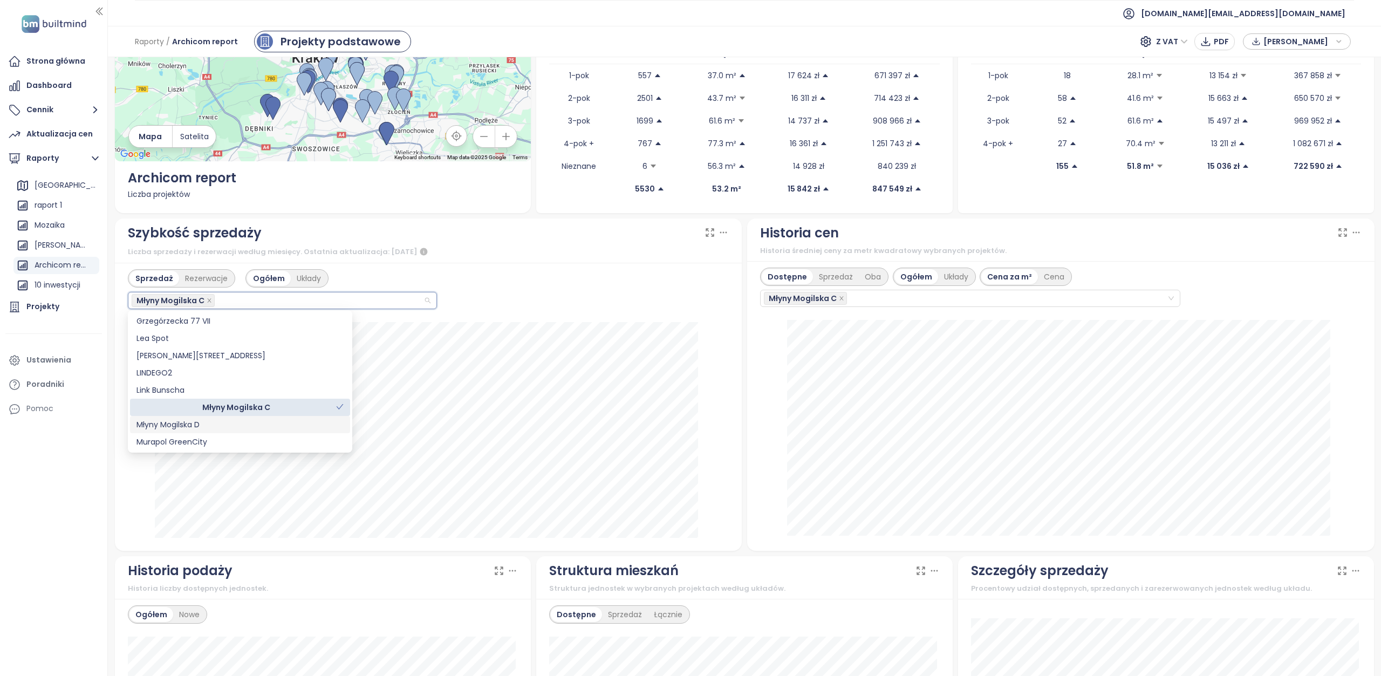
click at [260, 428] on div "Młyny Mogilska D" at bounding box center [239, 424] width 207 height 12
click at [258, 439] on div "Murapol GreenCity" at bounding box center [239, 442] width 207 height 12
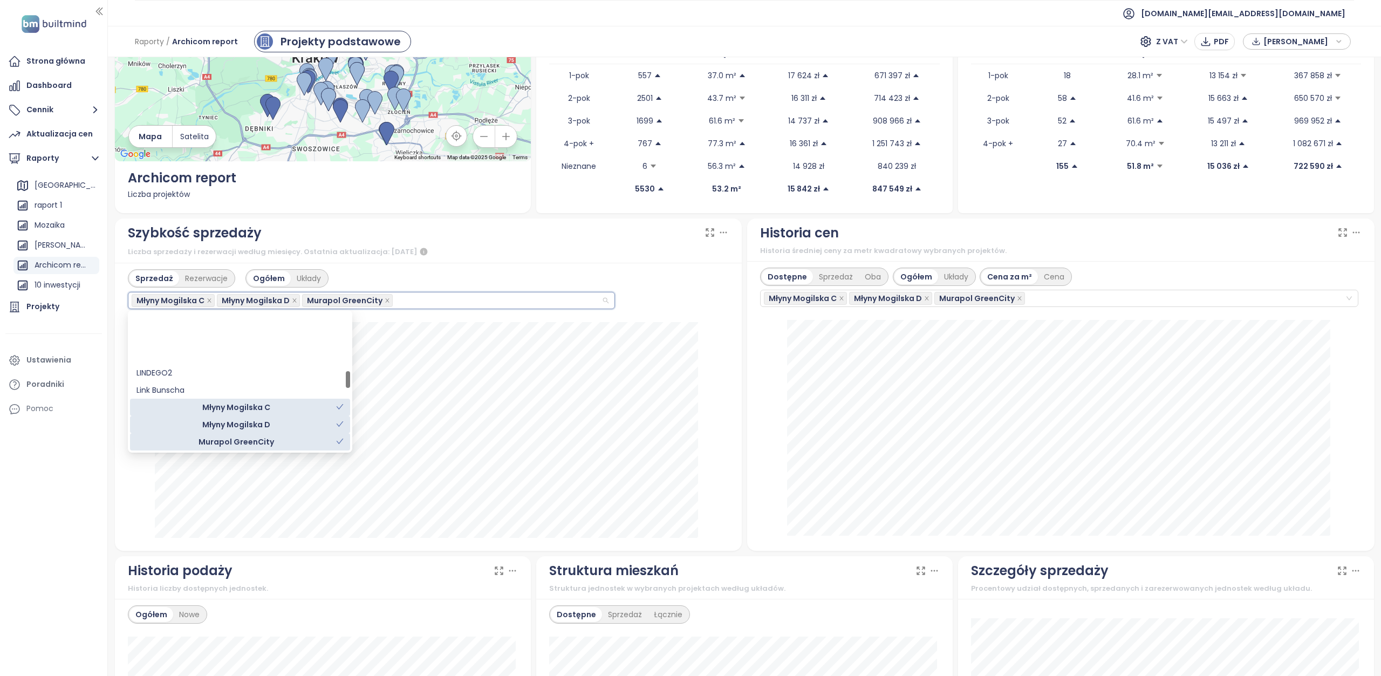
scroll to position [485, 0]
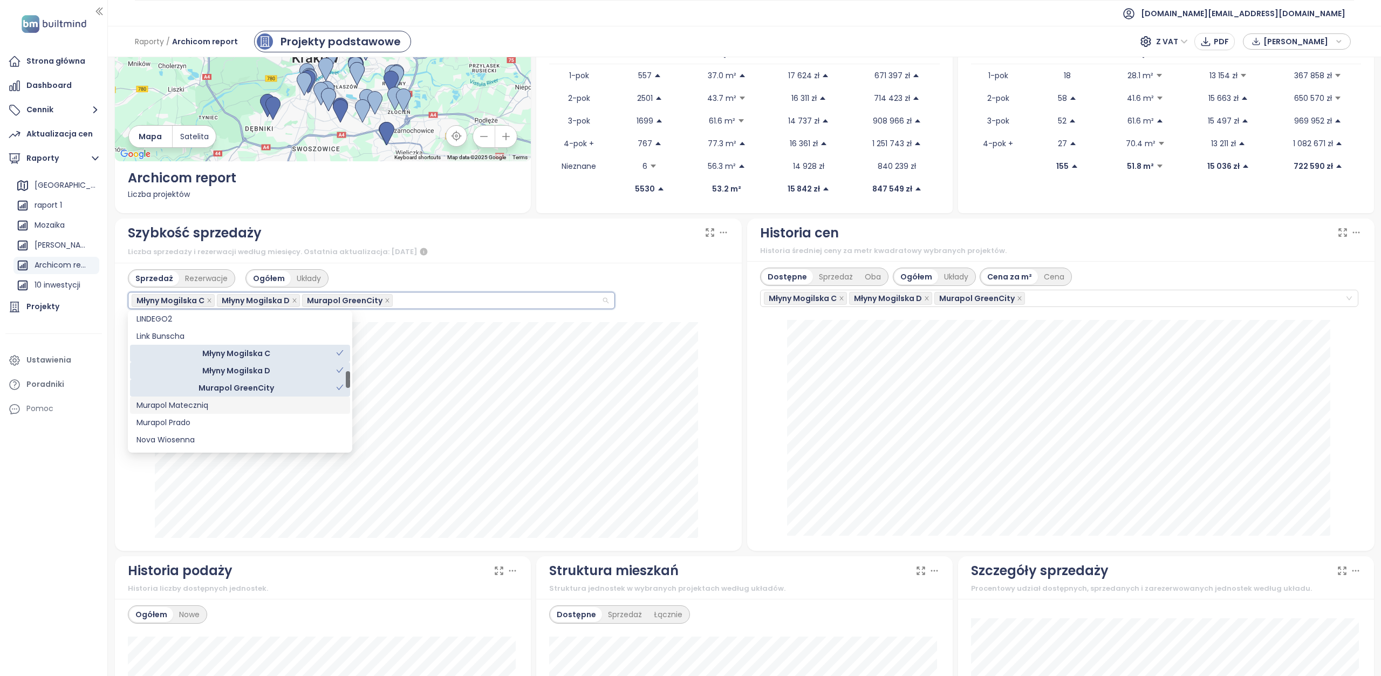
click at [258, 410] on div "Murapol Mateczniq" at bounding box center [239, 405] width 207 height 12
click at [342, 353] on icon "check" at bounding box center [340, 353] width 8 height 8
click at [338, 370] on icon "check" at bounding box center [340, 370] width 8 height 8
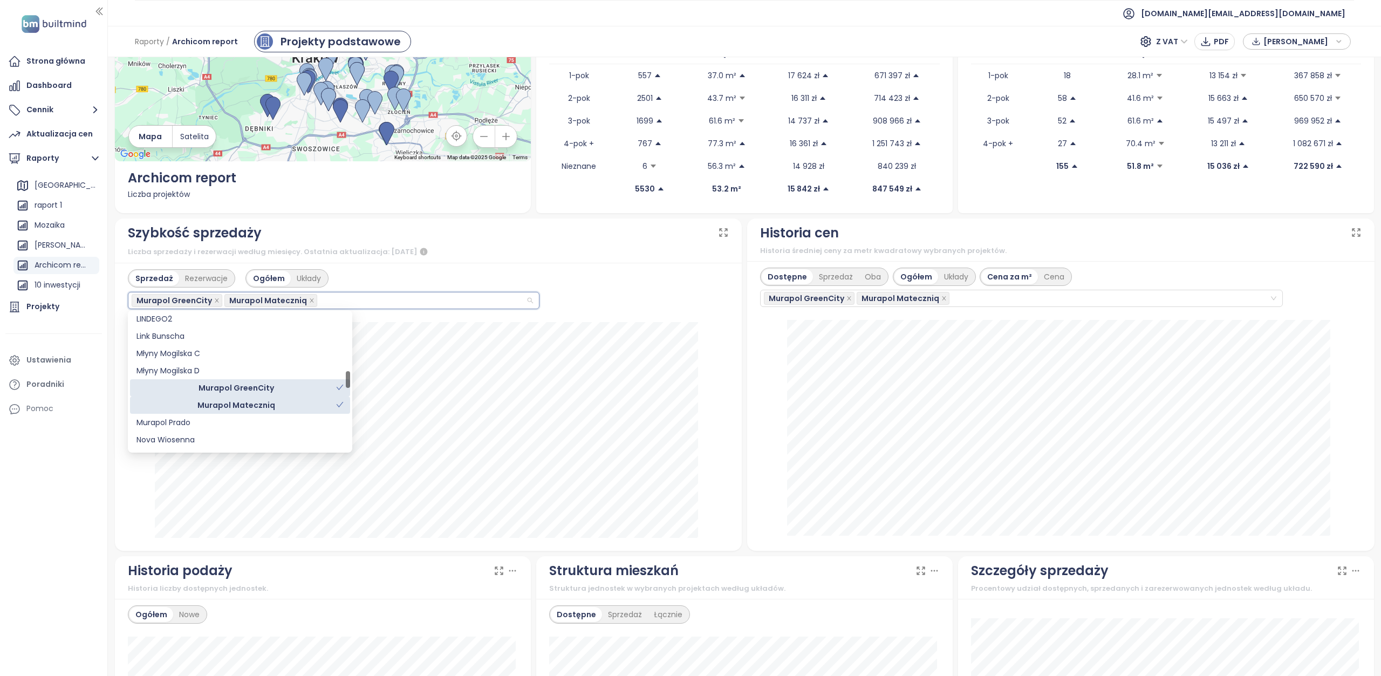
click at [341, 388] on icon "check" at bounding box center [340, 387] width 8 height 8
